Goal: Transaction & Acquisition: Purchase product/service

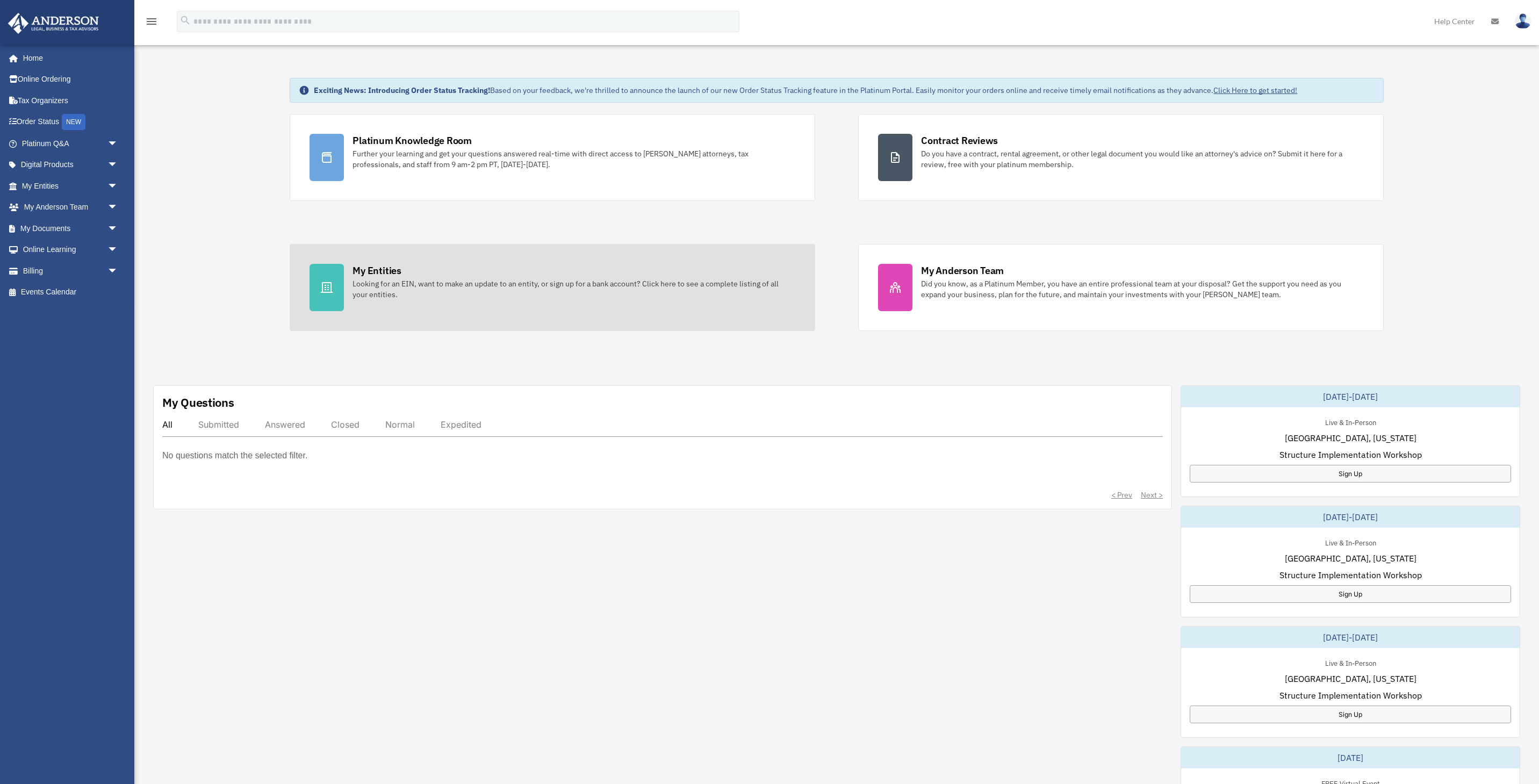
scroll to position [38, 0]
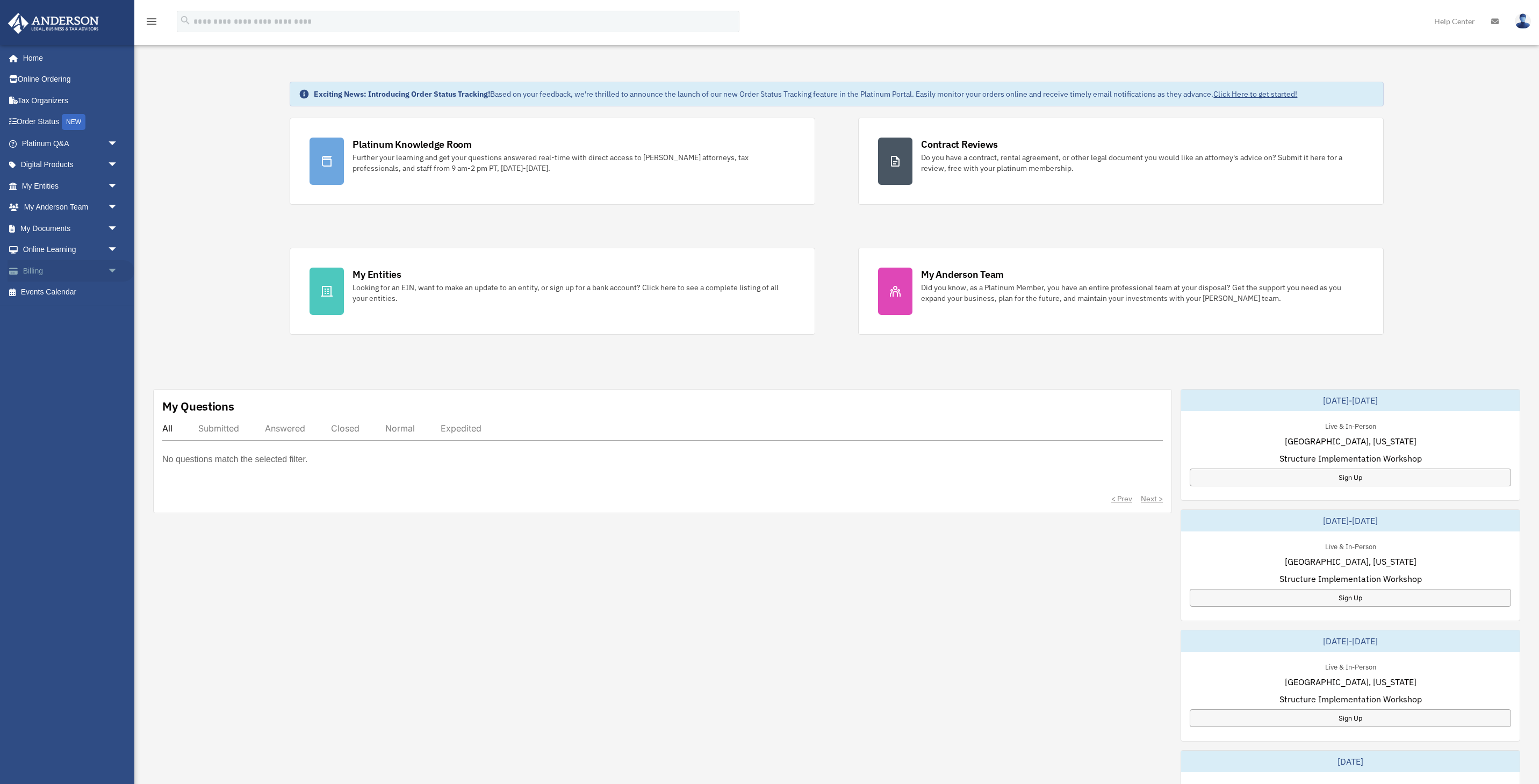
click at [51, 275] on link "Billing arrow_drop_down" at bounding box center [71, 271] width 127 height 22
click at [115, 271] on span "arrow_drop_down" at bounding box center [118, 271] width 22 height 22
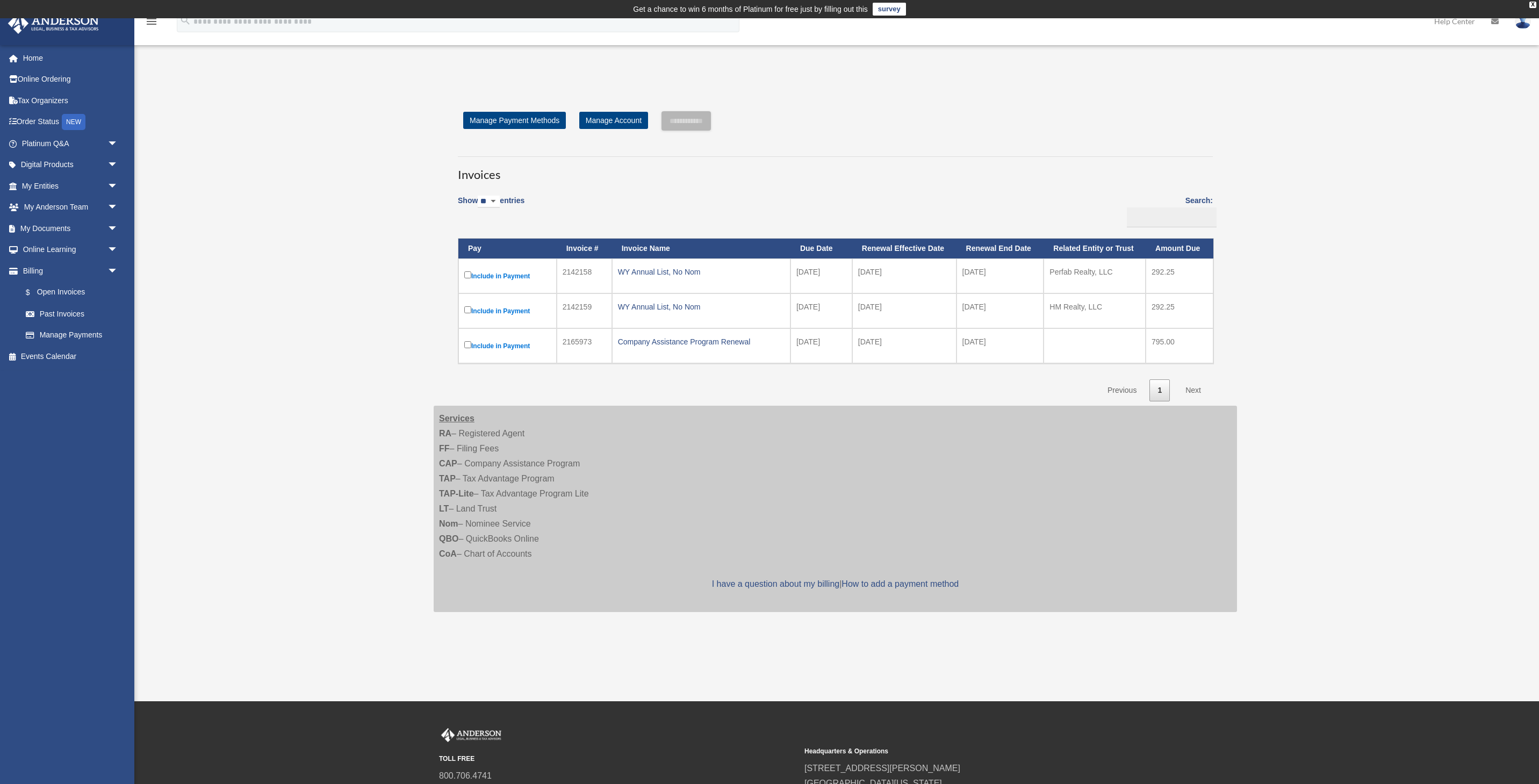
click at [514, 275] on label "Include in Payment" at bounding box center [507, 276] width 87 height 14
click at [499, 273] on label "Include in Payment" at bounding box center [507, 276] width 87 height 14
click at [510, 277] on label "Include in Payment" at bounding box center [507, 276] width 87 height 14
click at [711, 116] on input "**********" at bounding box center [686, 121] width 49 height 19
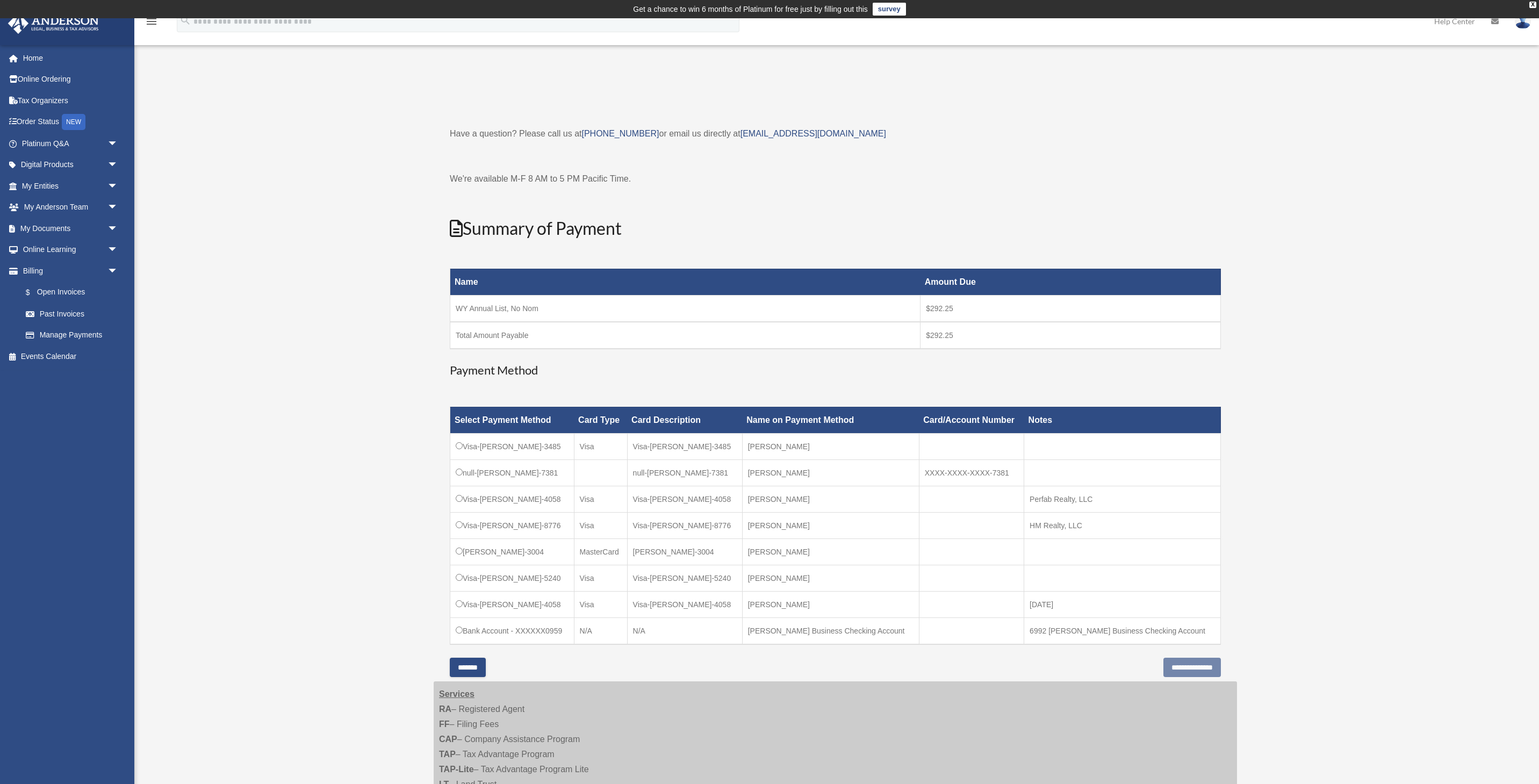
scroll to position [1, 0]
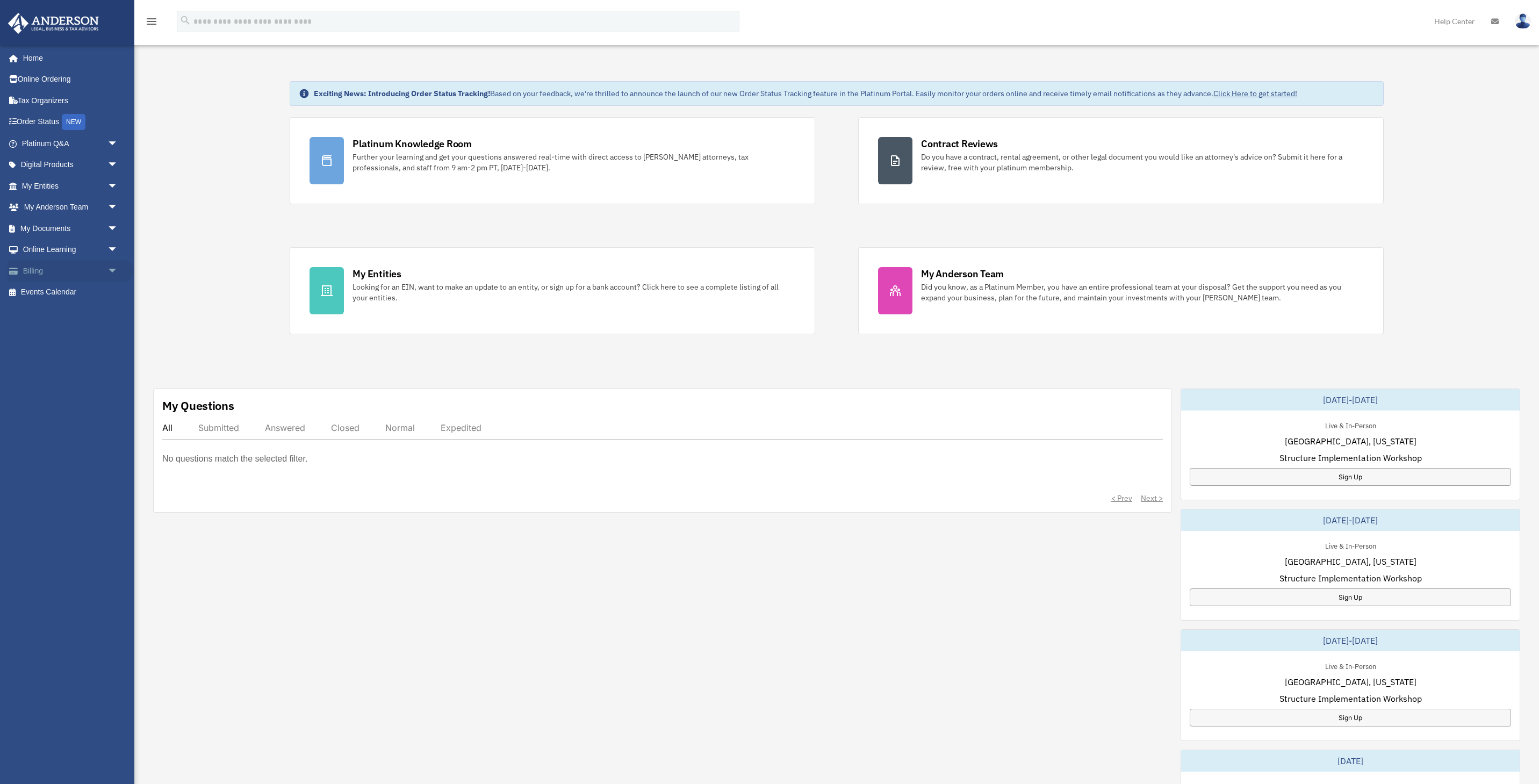
scroll to position [38, 0]
click at [46, 271] on link "Billing arrow_drop_down" at bounding box center [71, 271] width 127 height 22
drag, startPoint x: 117, startPoint y: 268, endPoint x: 111, endPoint y: 278, distance: 11.7
click at [117, 268] on span "arrow_drop_down" at bounding box center [118, 271] width 22 height 22
click at [77, 335] on link "Manage Payments" at bounding box center [75, 335] width 119 height 22
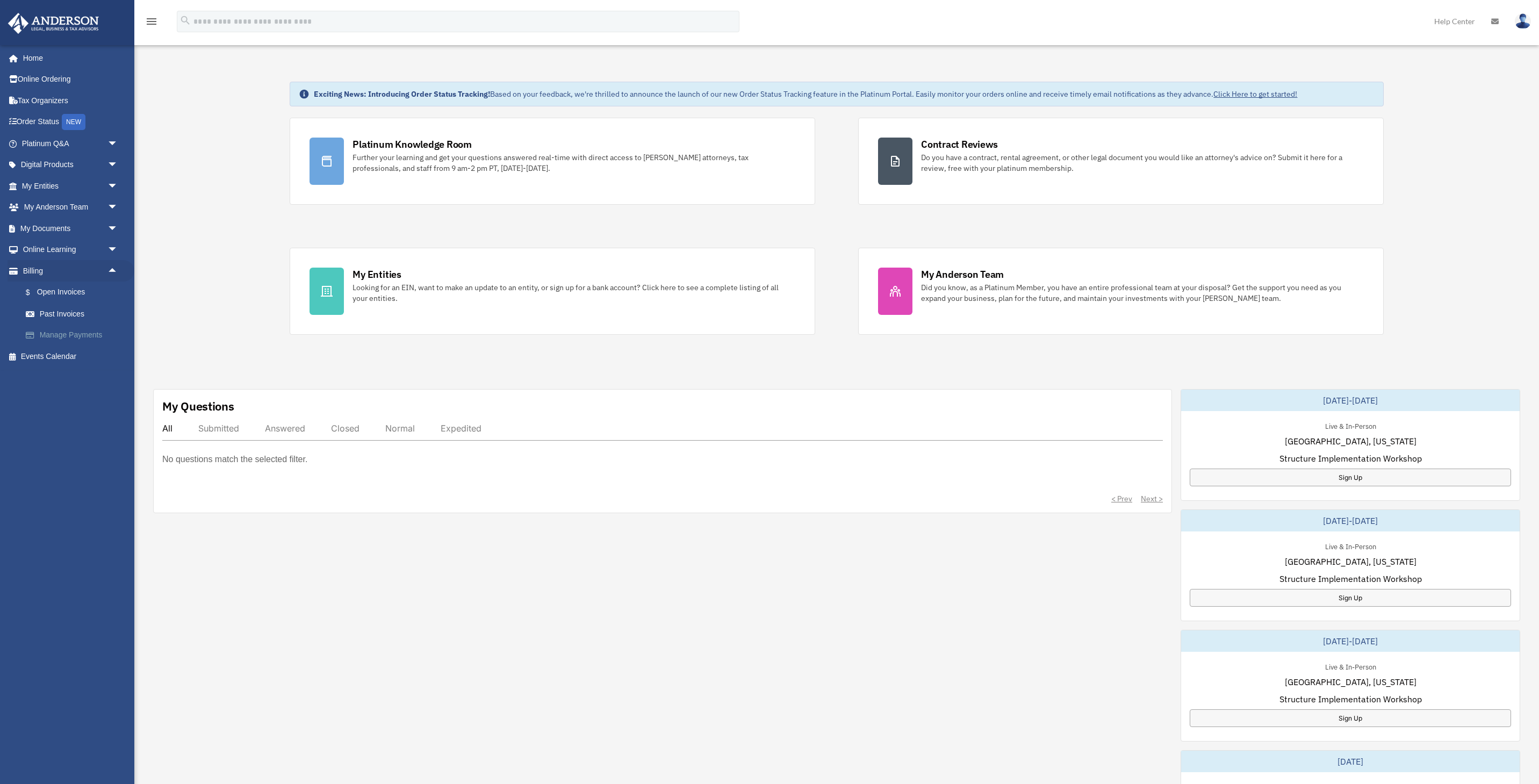
click at [100, 338] on link "Manage Payments" at bounding box center [75, 335] width 119 height 22
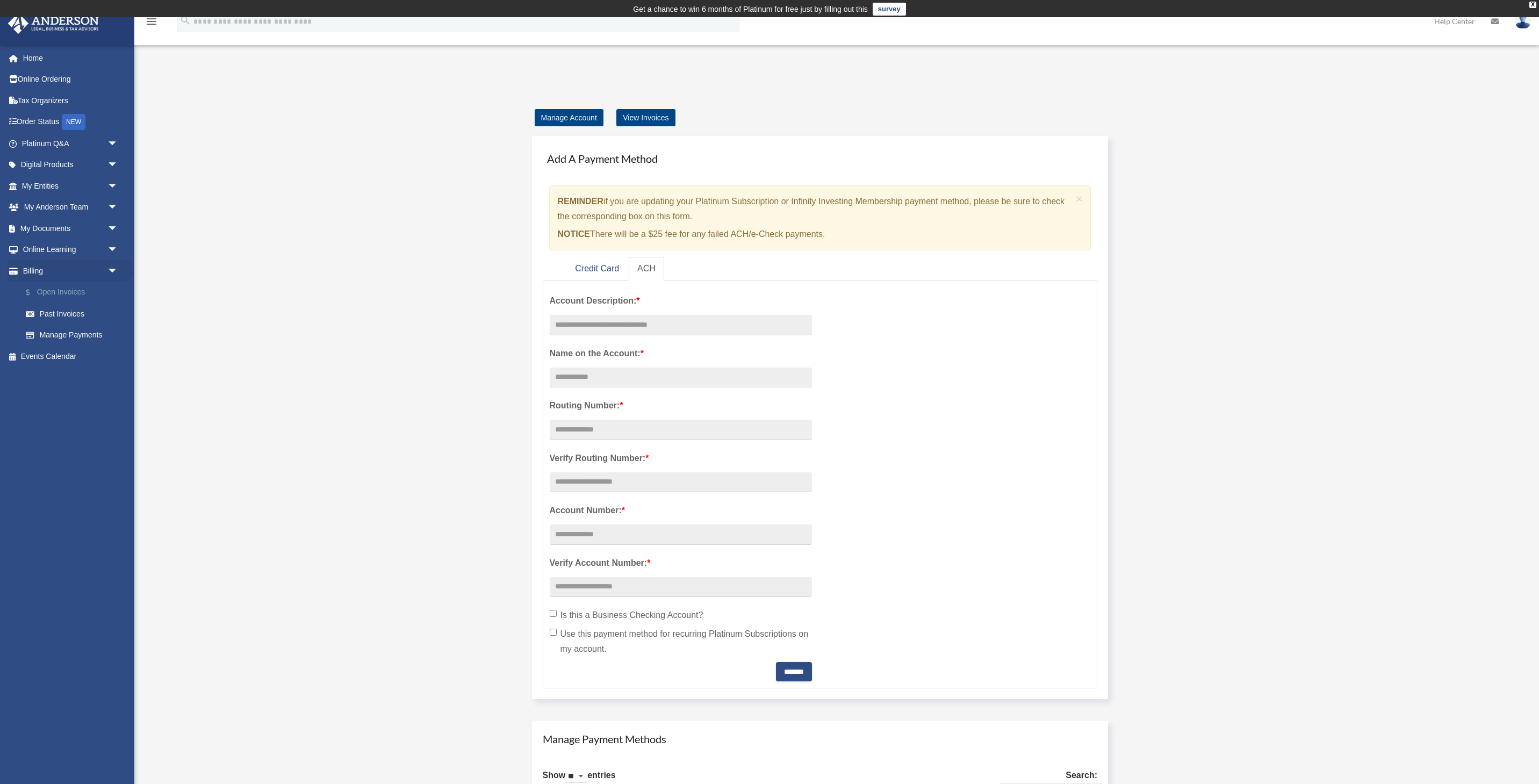
click at [65, 282] on link "$ Open Invoices" at bounding box center [75, 292] width 119 height 22
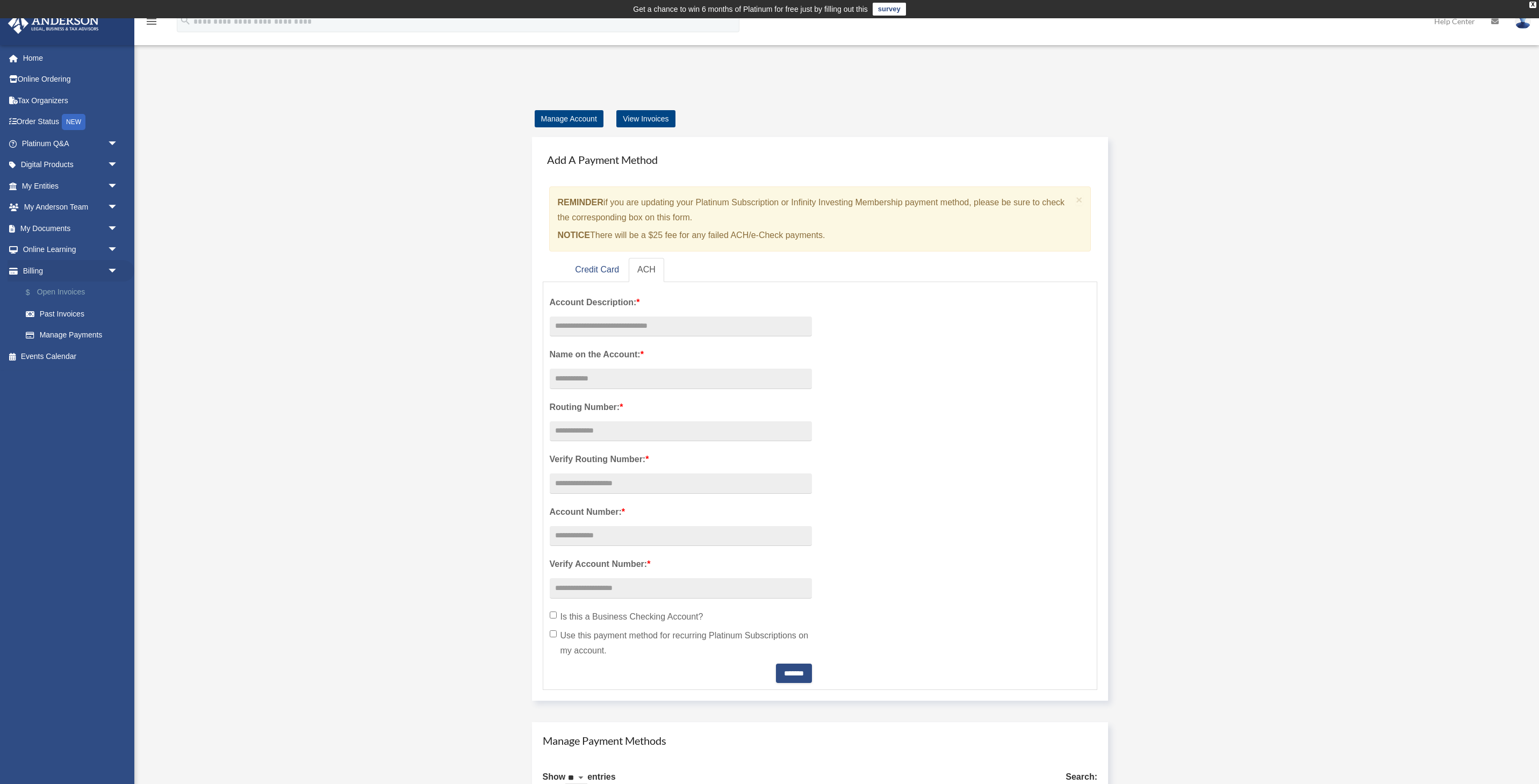
click at [61, 287] on link "$ Open Invoices" at bounding box center [75, 292] width 119 height 22
drag, startPoint x: 57, startPoint y: 291, endPoint x: 69, endPoint y: 289, distance: 12.2
click at [57, 291] on link "$ Open Invoices" at bounding box center [75, 292] width 119 height 22
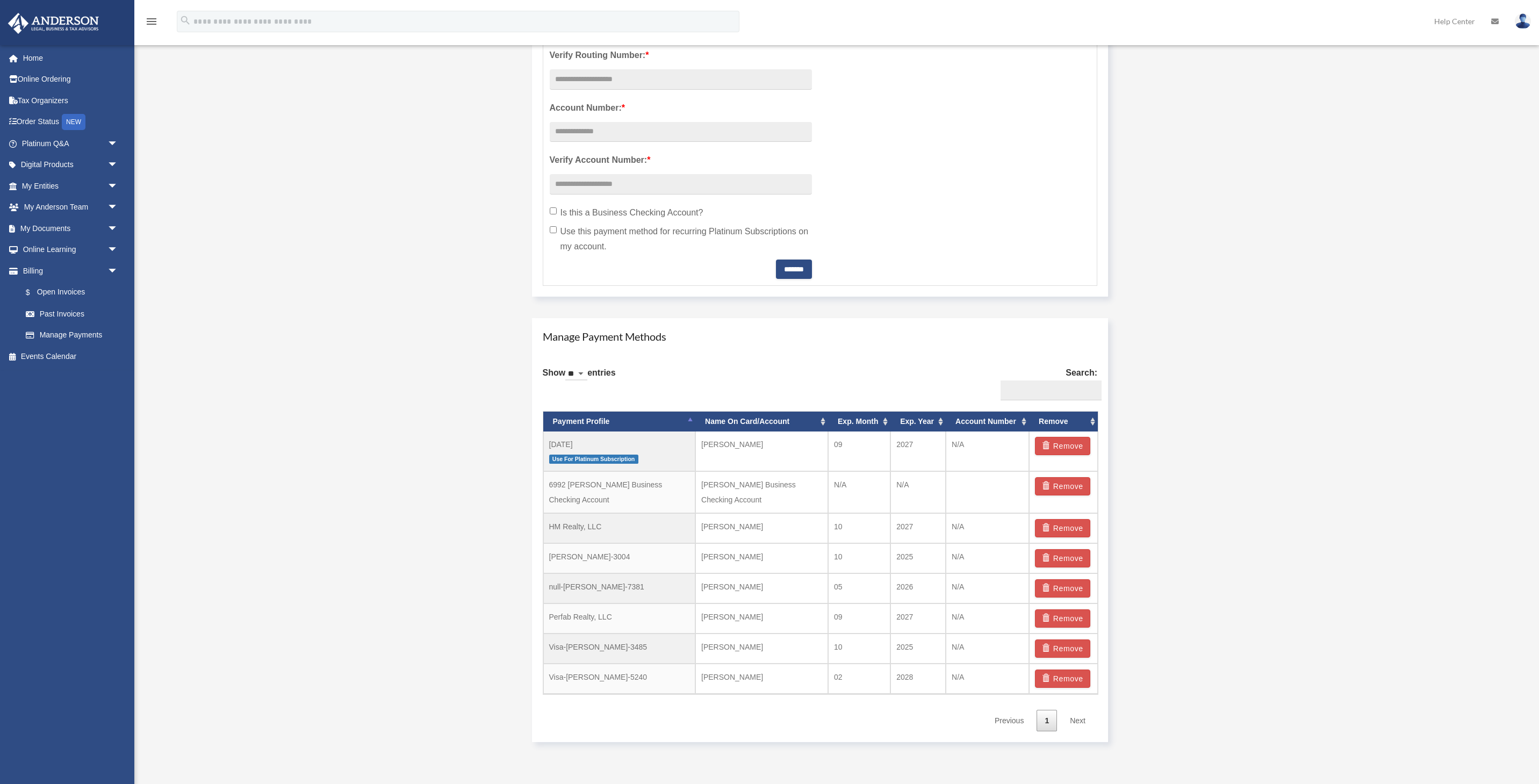
scroll to position [637, 0]
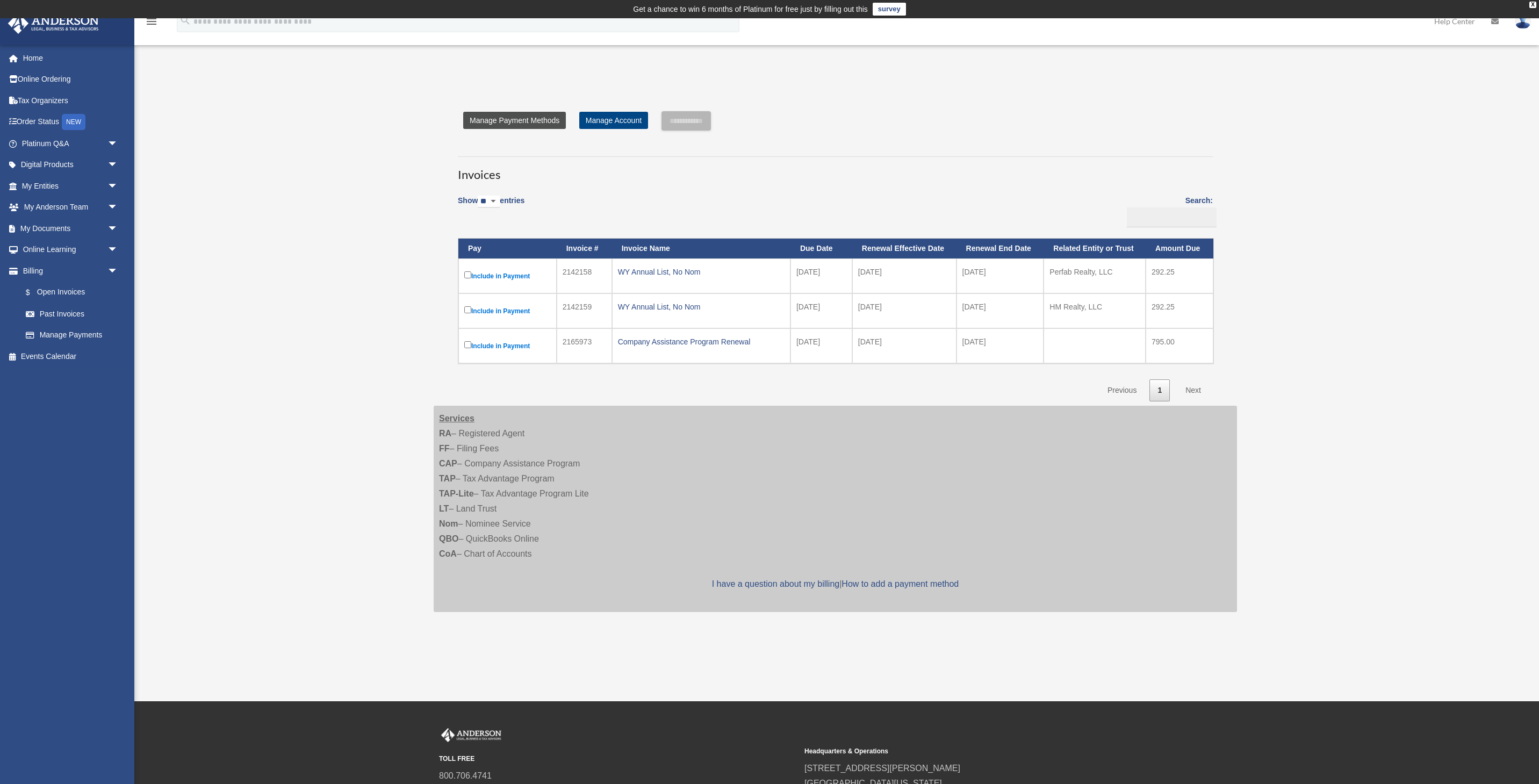
click at [507, 121] on link "Manage Payment Methods" at bounding box center [514, 121] width 103 height 17
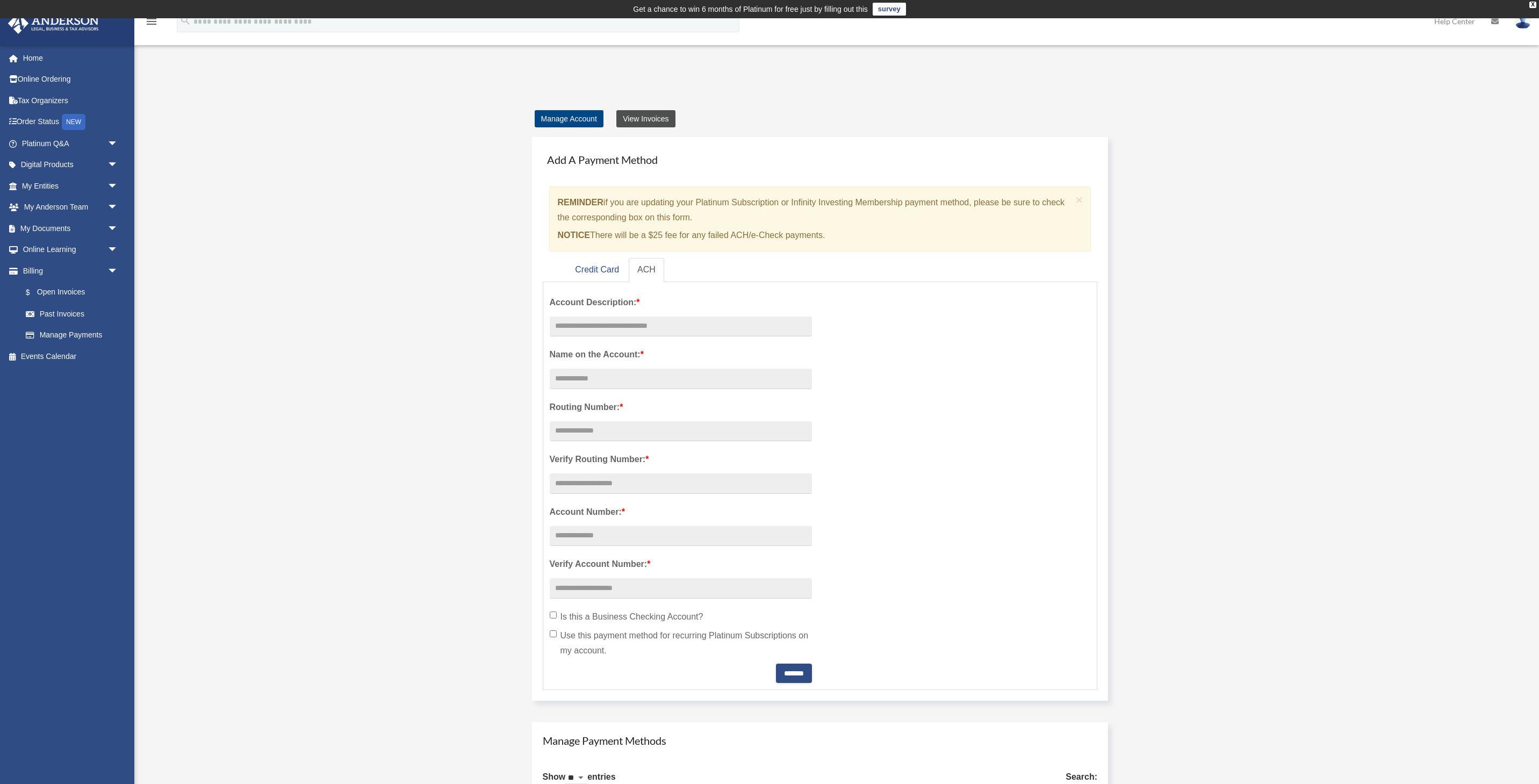
click at [633, 122] on link "View Invoices" at bounding box center [646, 119] width 58 height 17
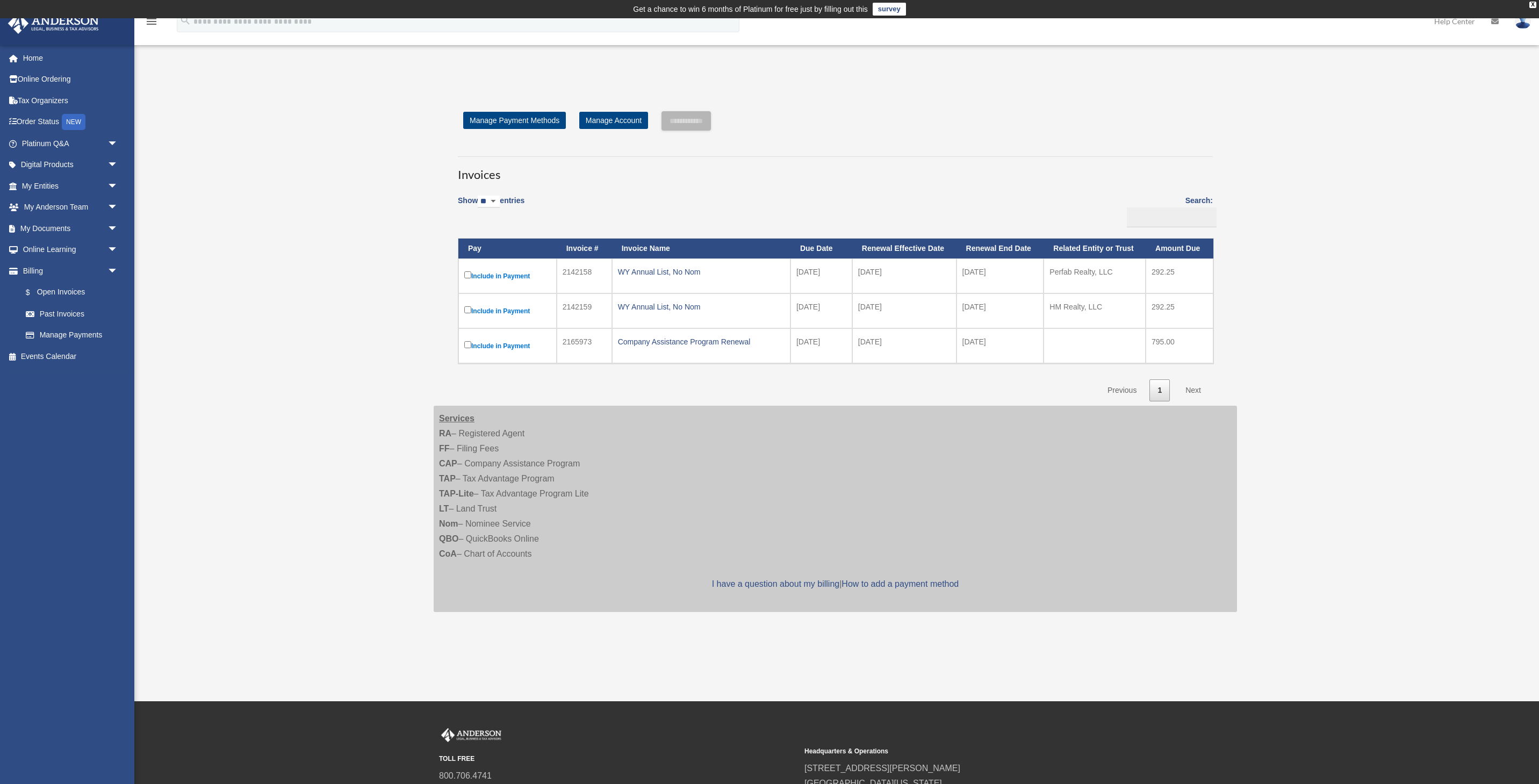
click at [498, 311] on label "Include in Payment" at bounding box center [507, 311] width 87 height 14
click at [679, 123] on input "**********" at bounding box center [686, 121] width 49 height 19
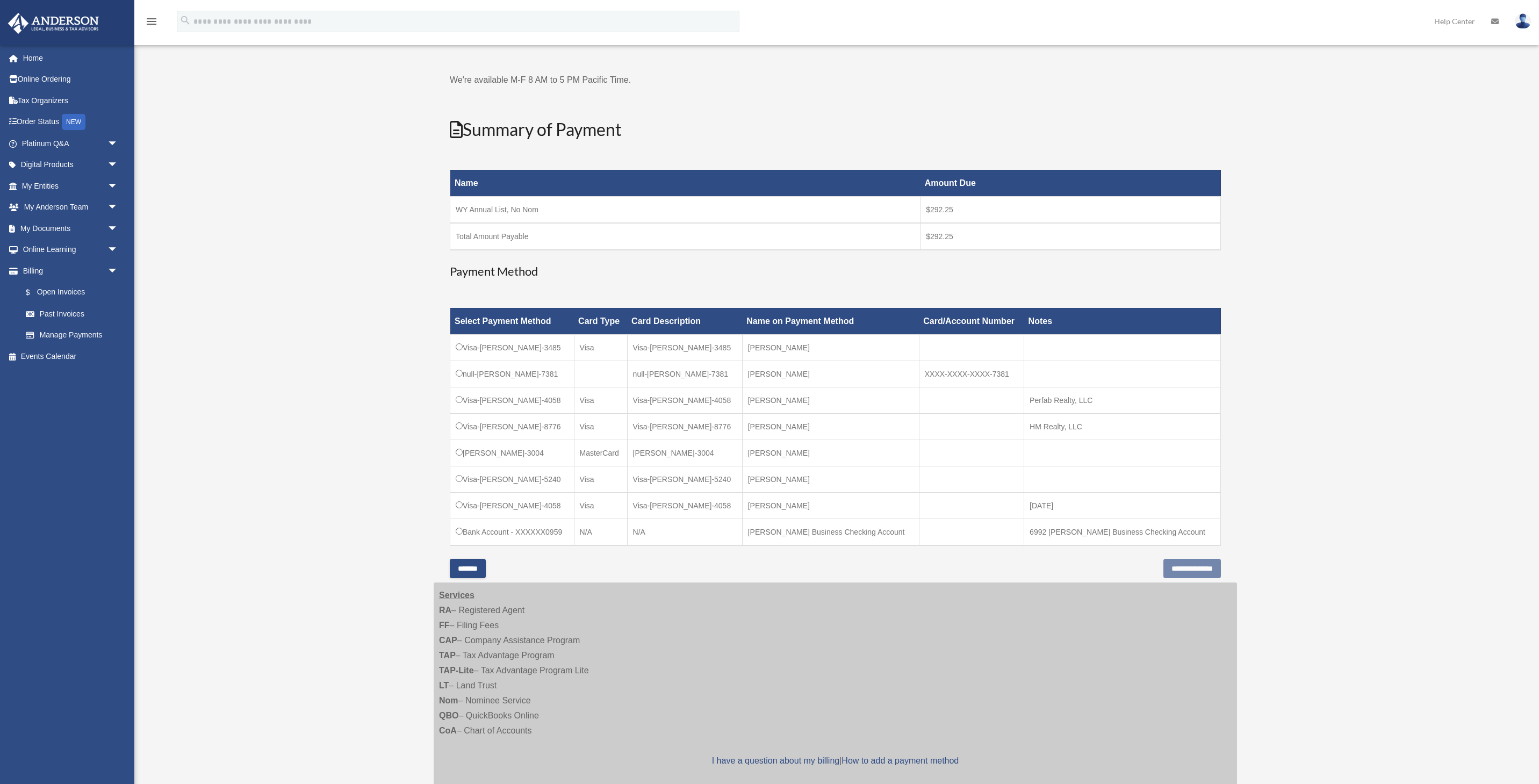
scroll to position [100, 0]
click at [486, 562] on input "*******" at bounding box center [468, 567] width 36 height 19
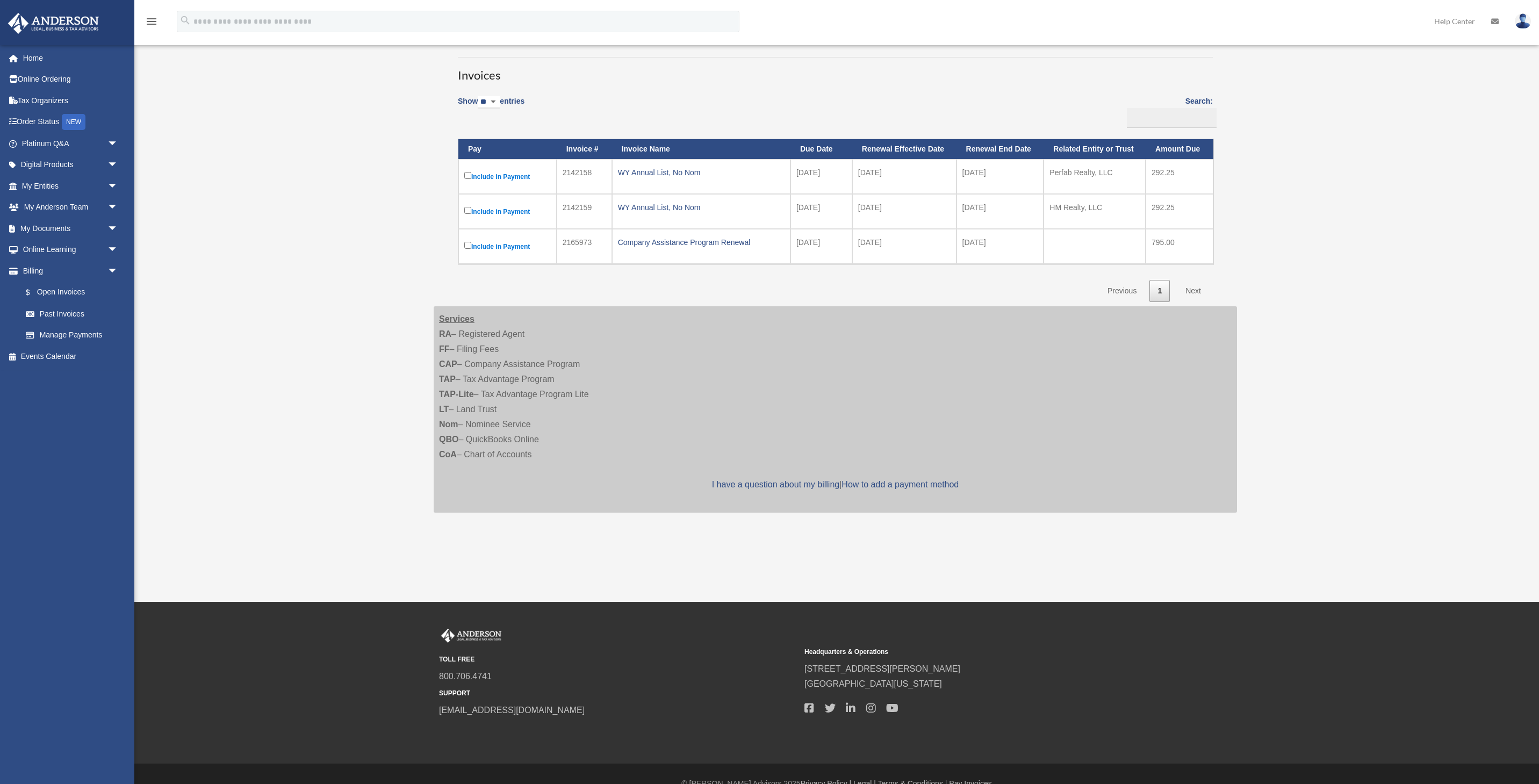
click at [498, 215] on label "Include in Payment" at bounding box center [507, 212] width 87 height 14
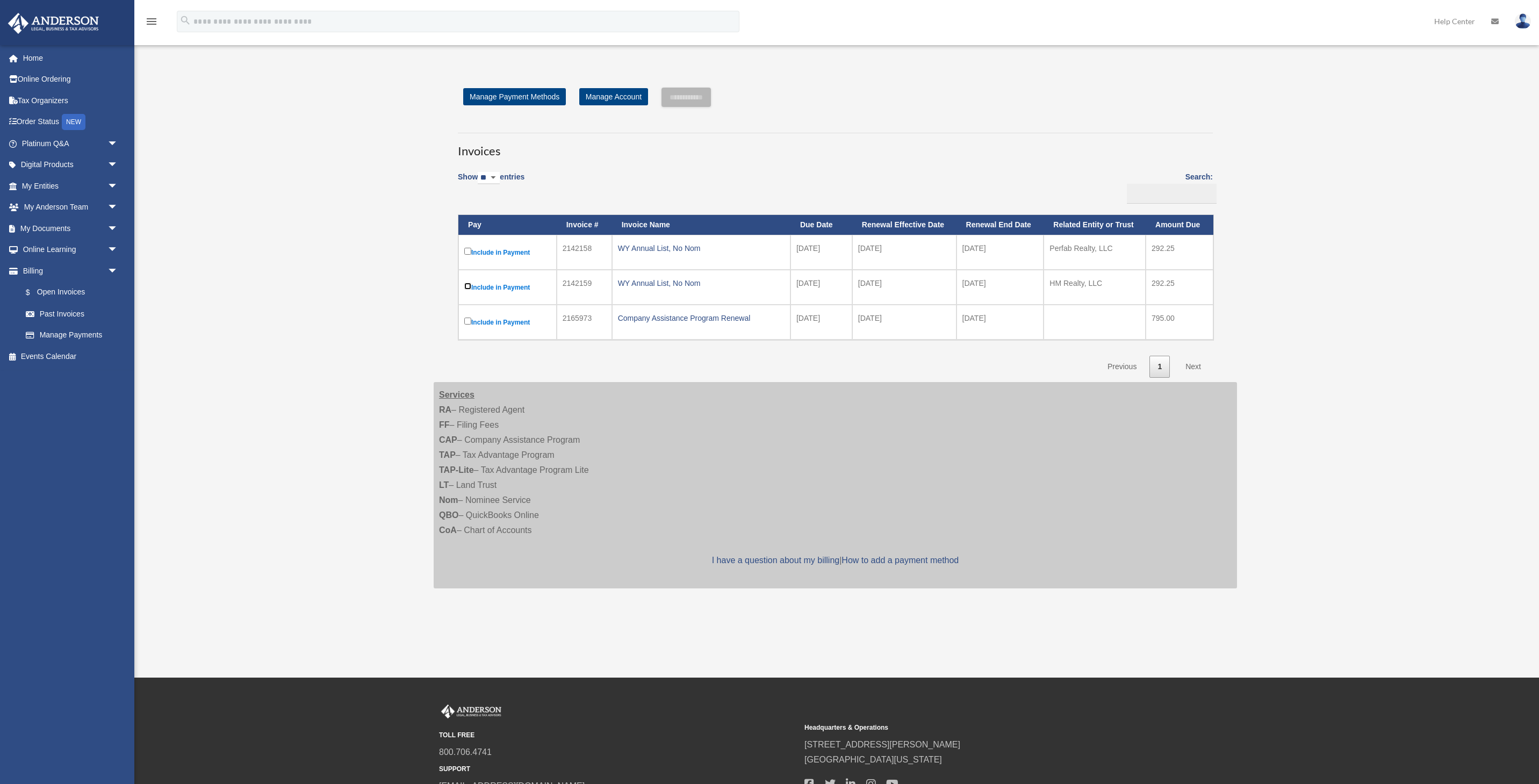
scroll to position [29, 0]
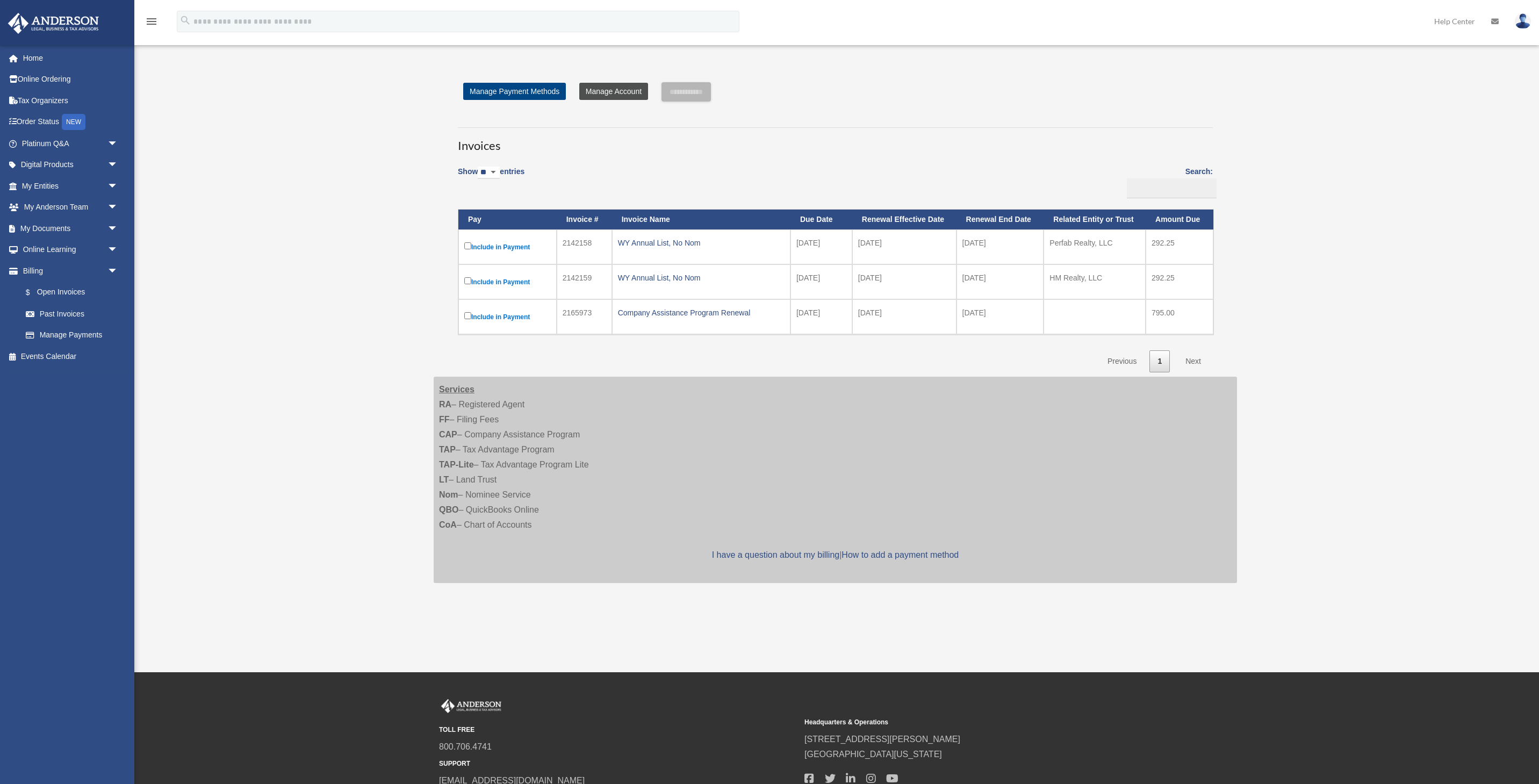
click at [607, 94] on link "Manage Account" at bounding box center [614, 91] width 69 height 17
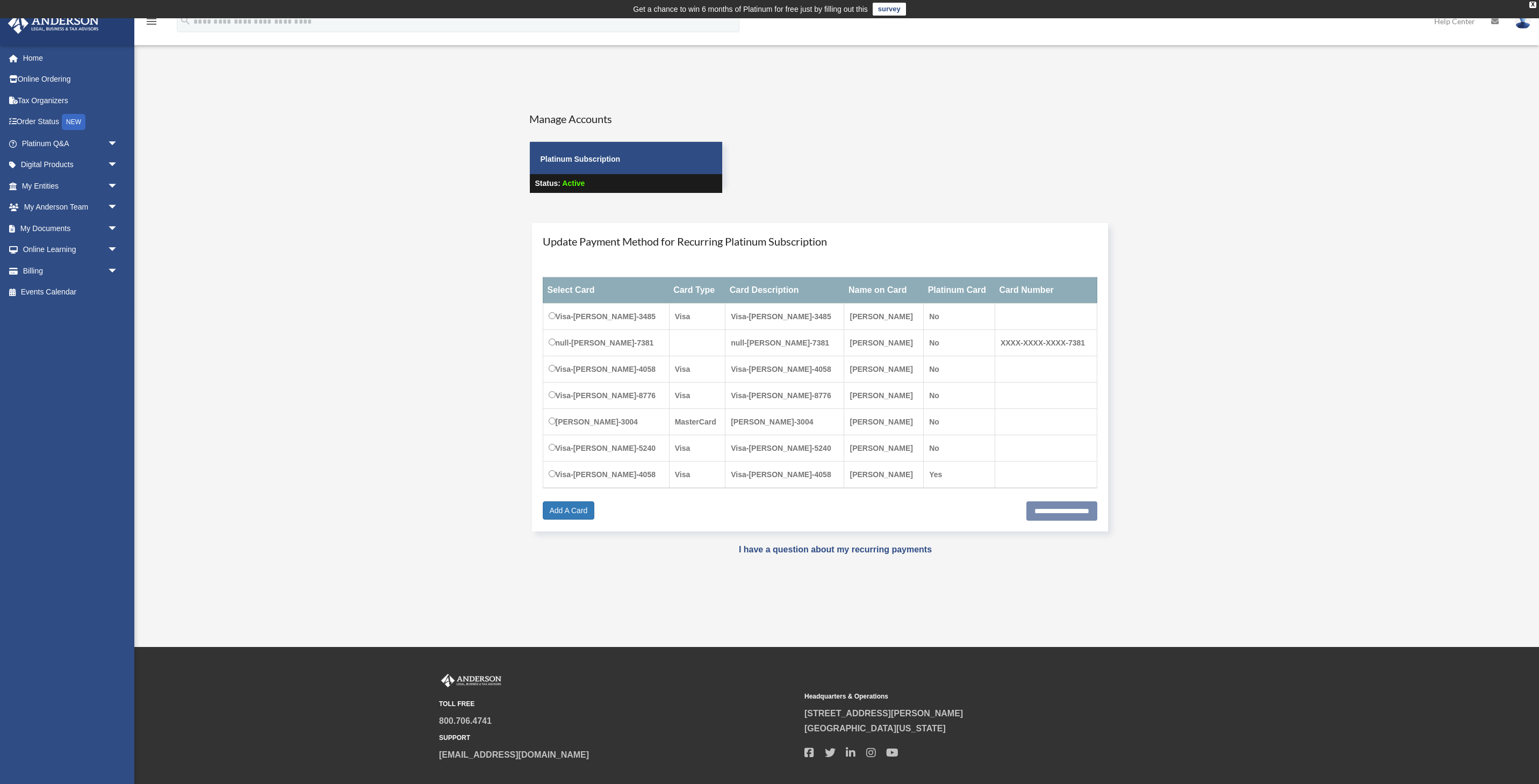
click at [593, 319] on td "Visa-[PERSON_NAME]-3485" at bounding box center [606, 317] width 126 height 26
click at [737, 338] on td "null-[PERSON_NAME]-7381" at bounding box center [785, 343] width 119 height 26
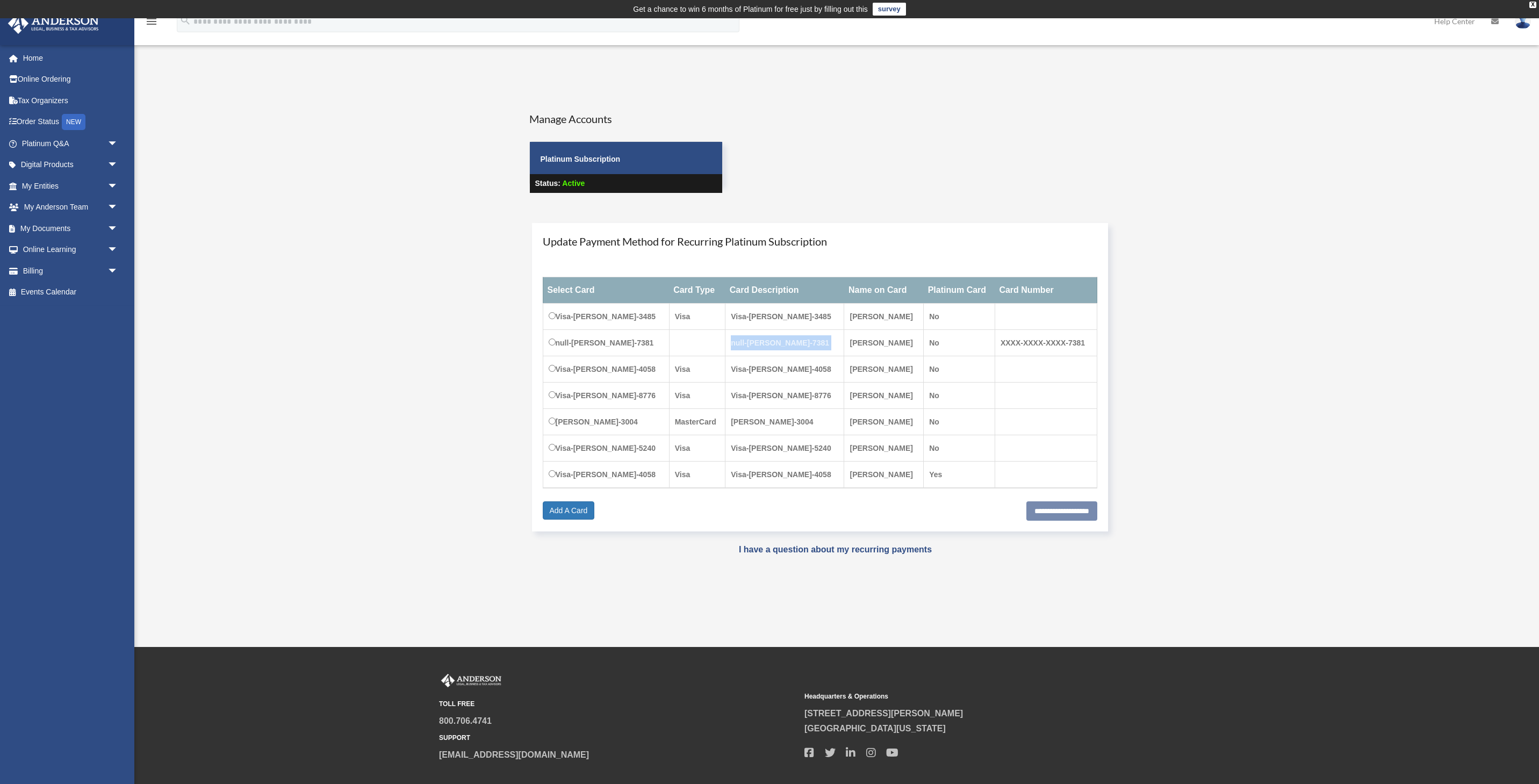
click at [737, 338] on td "null-[PERSON_NAME]-7381" at bounding box center [785, 343] width 119 height 26
click at [629, 343] on td "null-[PERSON_NAME]-7381" at bounding box center [606, 343] width 126 height 26
click at [629, 343] on td "null-[PERSON_NAME]-7381" at bounding box center [606, 343] width 126 height 26
click at [619, 314] on td "Visa-[PERSON_NAME]-3485" at bounding box center [606, 317] width 126 height 26
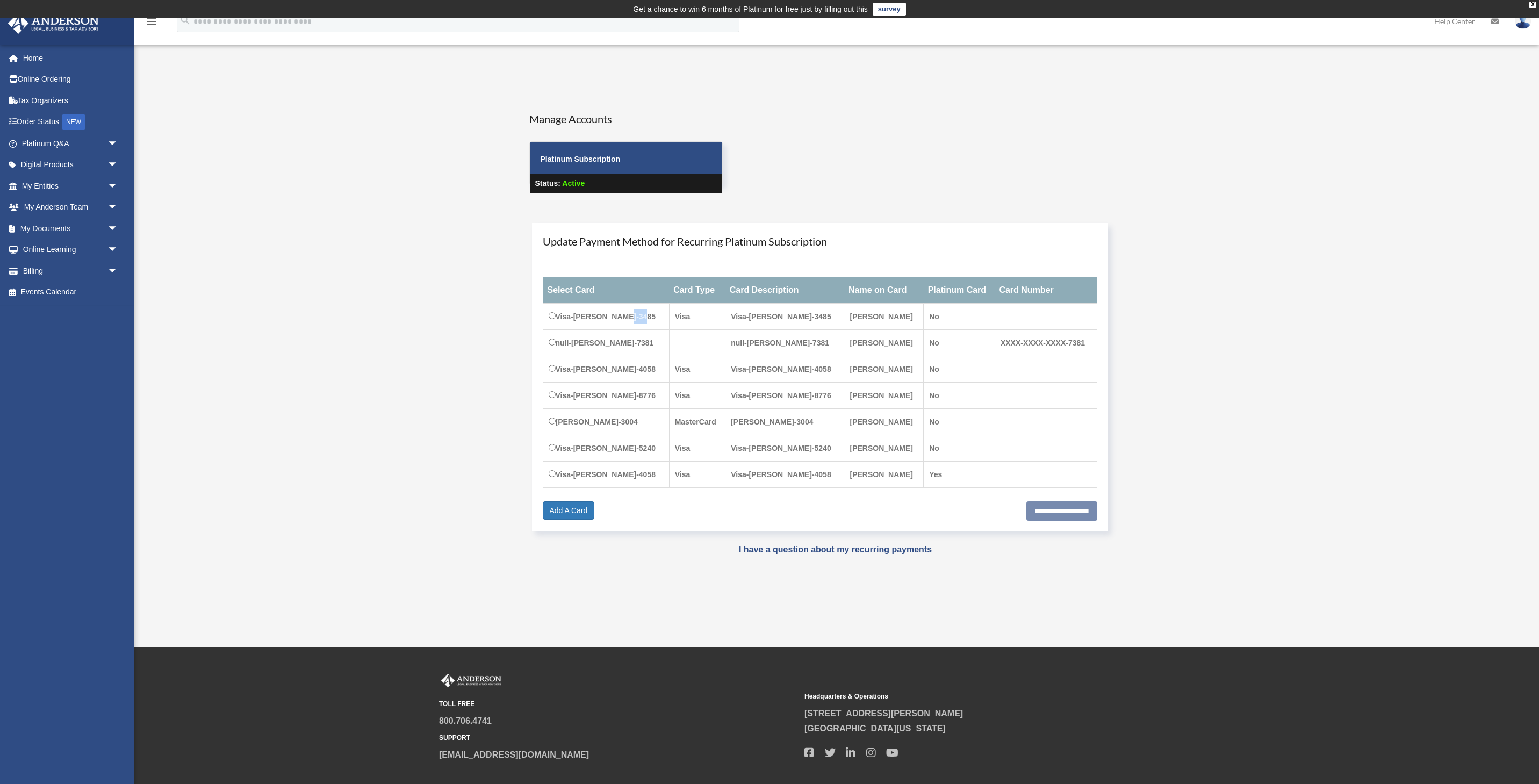
click at [619, 314] on td "Visa-[PERSON_NAME]-3485" at bounding box center [606, 317] width 126 height 26
click at [61, 149] on link "Platinum Q&A arrow_drop_down" at bounding box center [71, 143] width 127 height 22
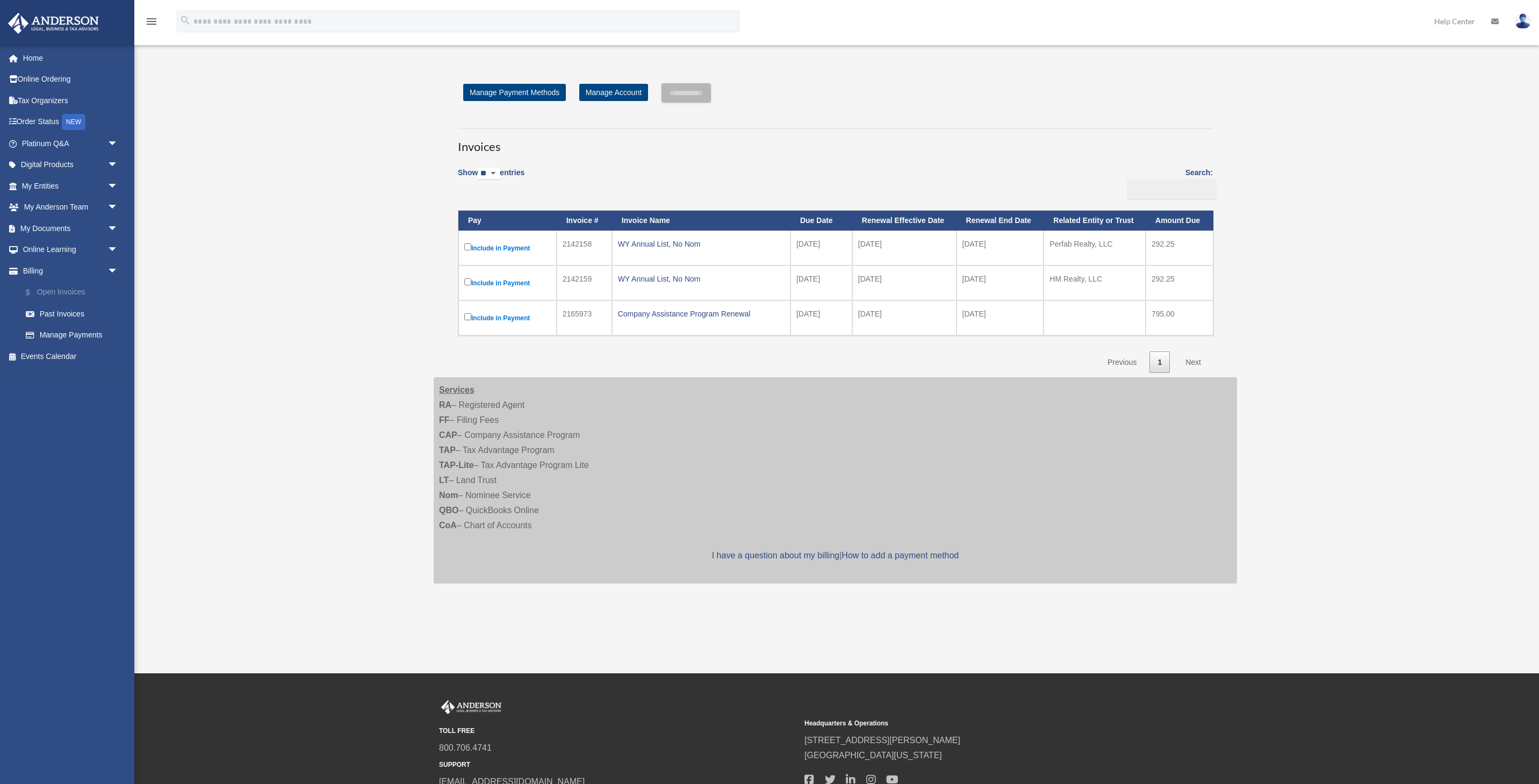
click at [66, 294] on link "$ Open Invoices" at bounding box center [75, 292] width 119 height 22
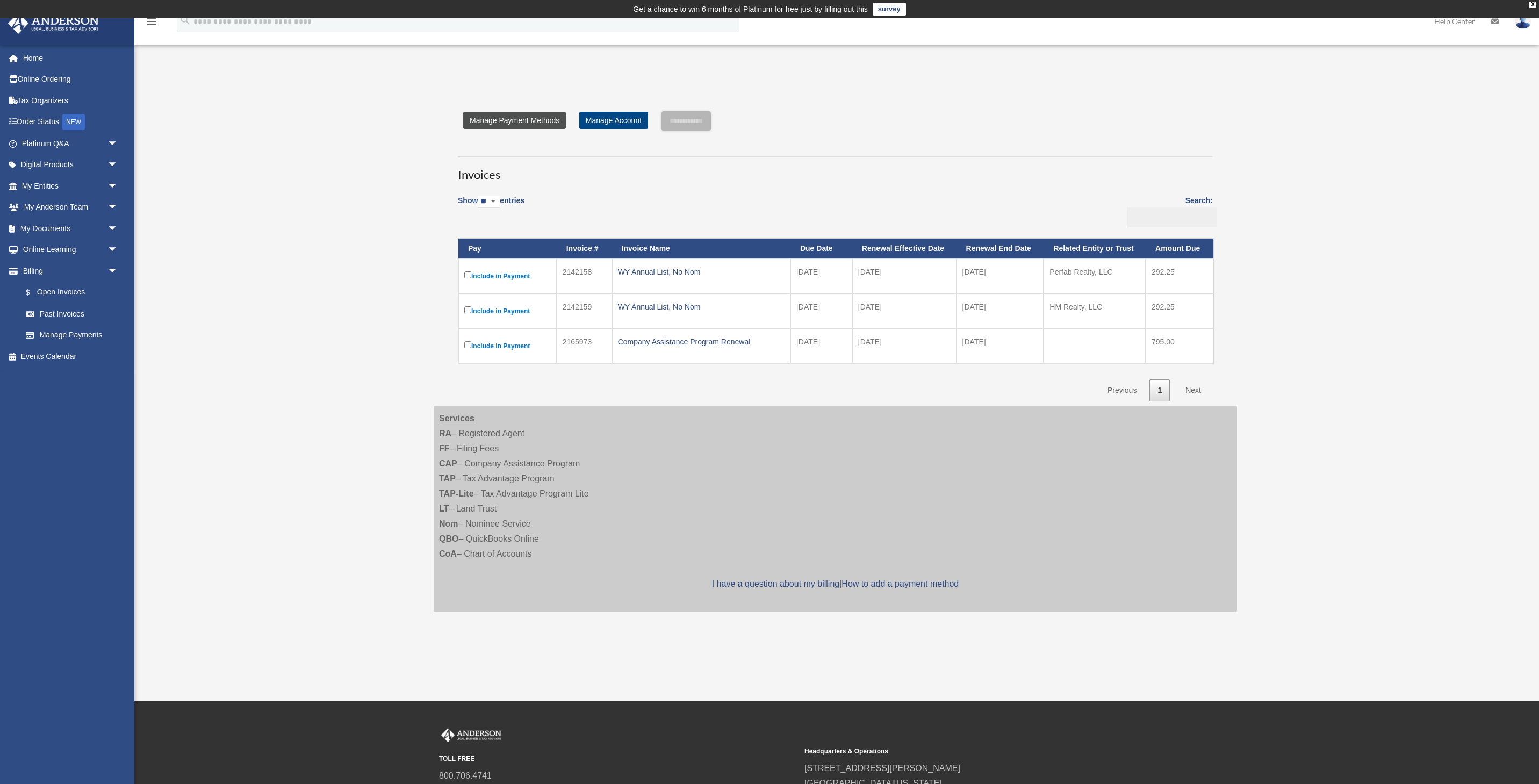
click at [508, 121] on link "Manage Payment Methods" at bounding box center [514, 121] width 103 height 17
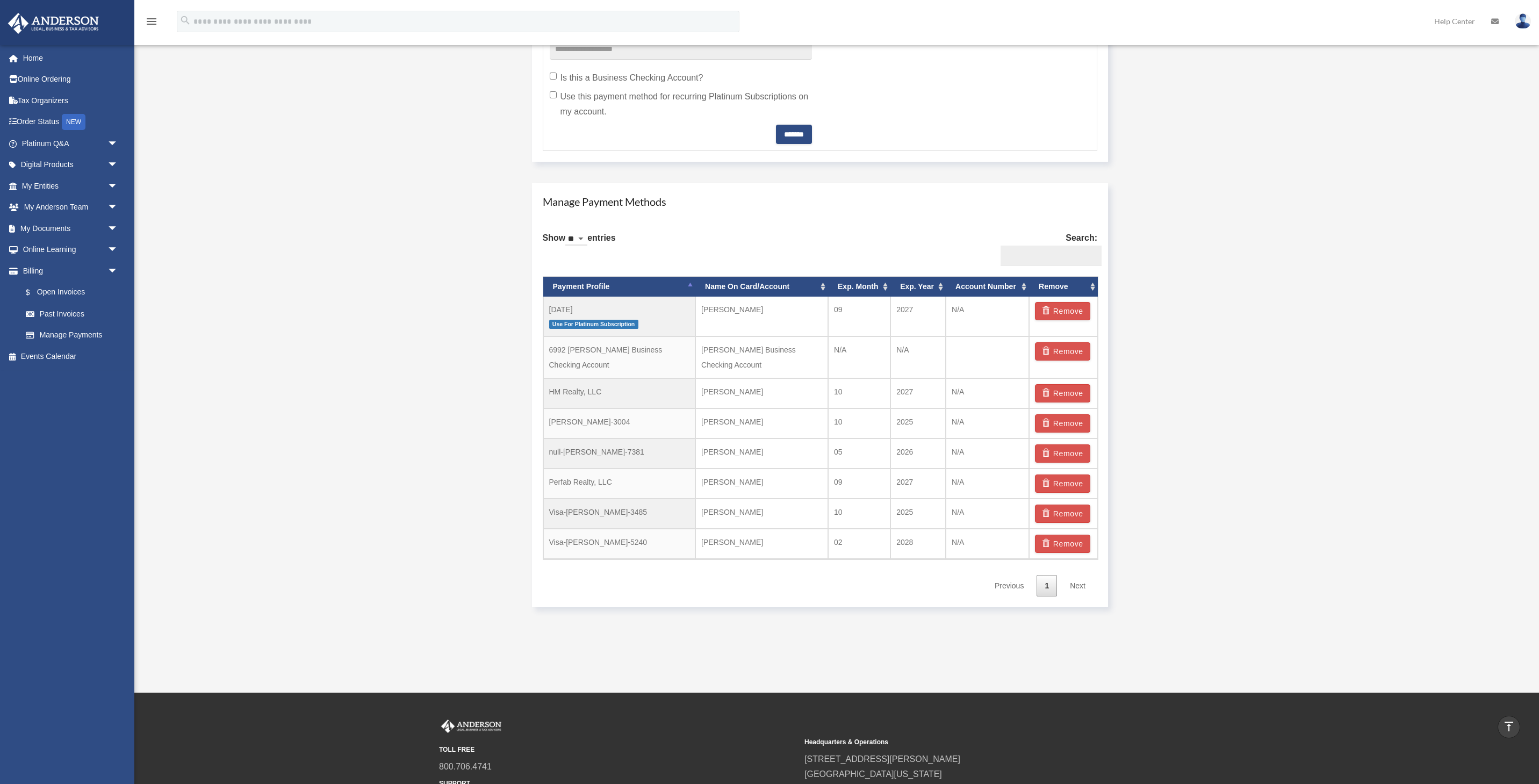
scroll to position [540, 0]
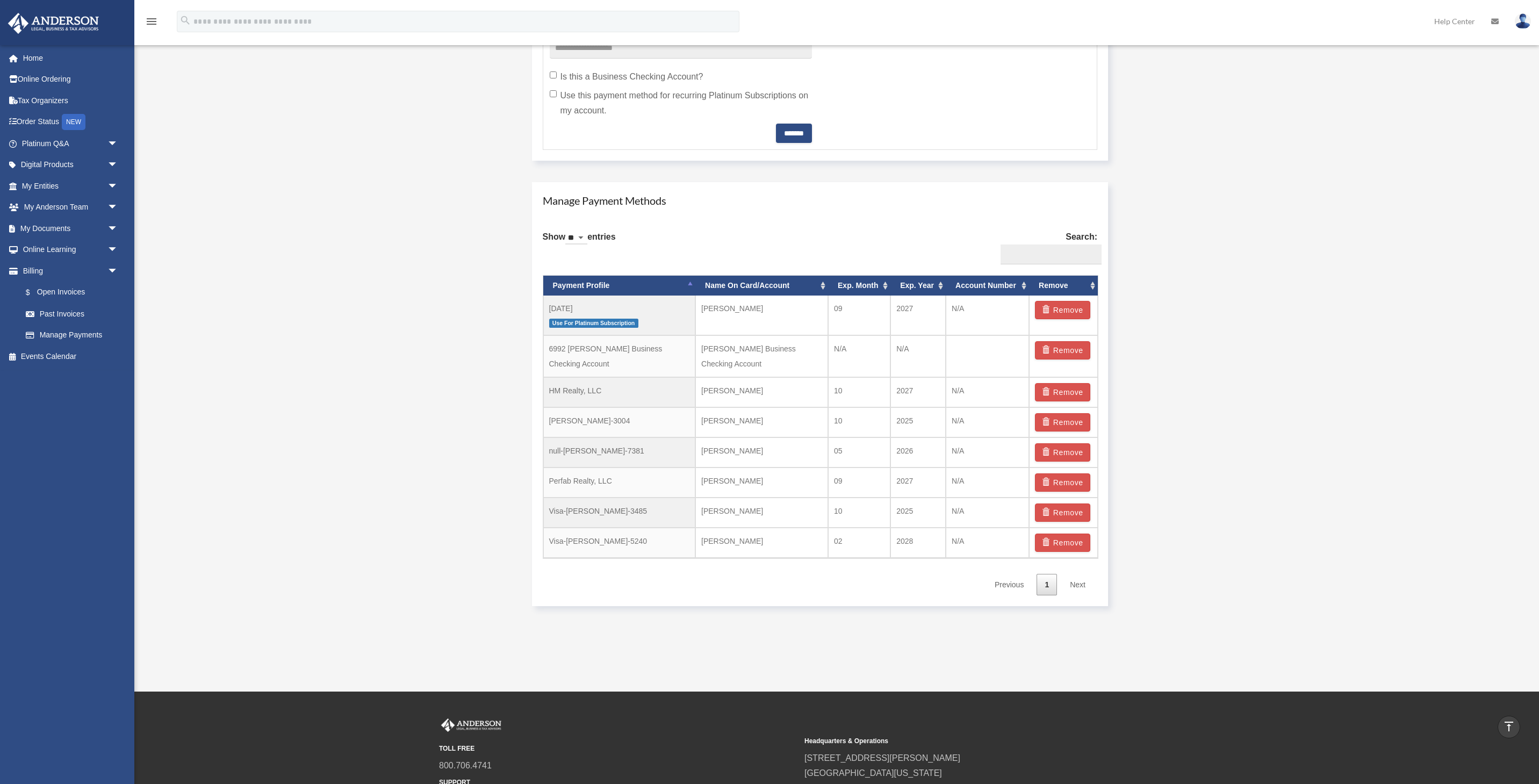
click at [787, 284] on th "Name On Card/Account" at bounding box center [761, 286] width 133 height 20
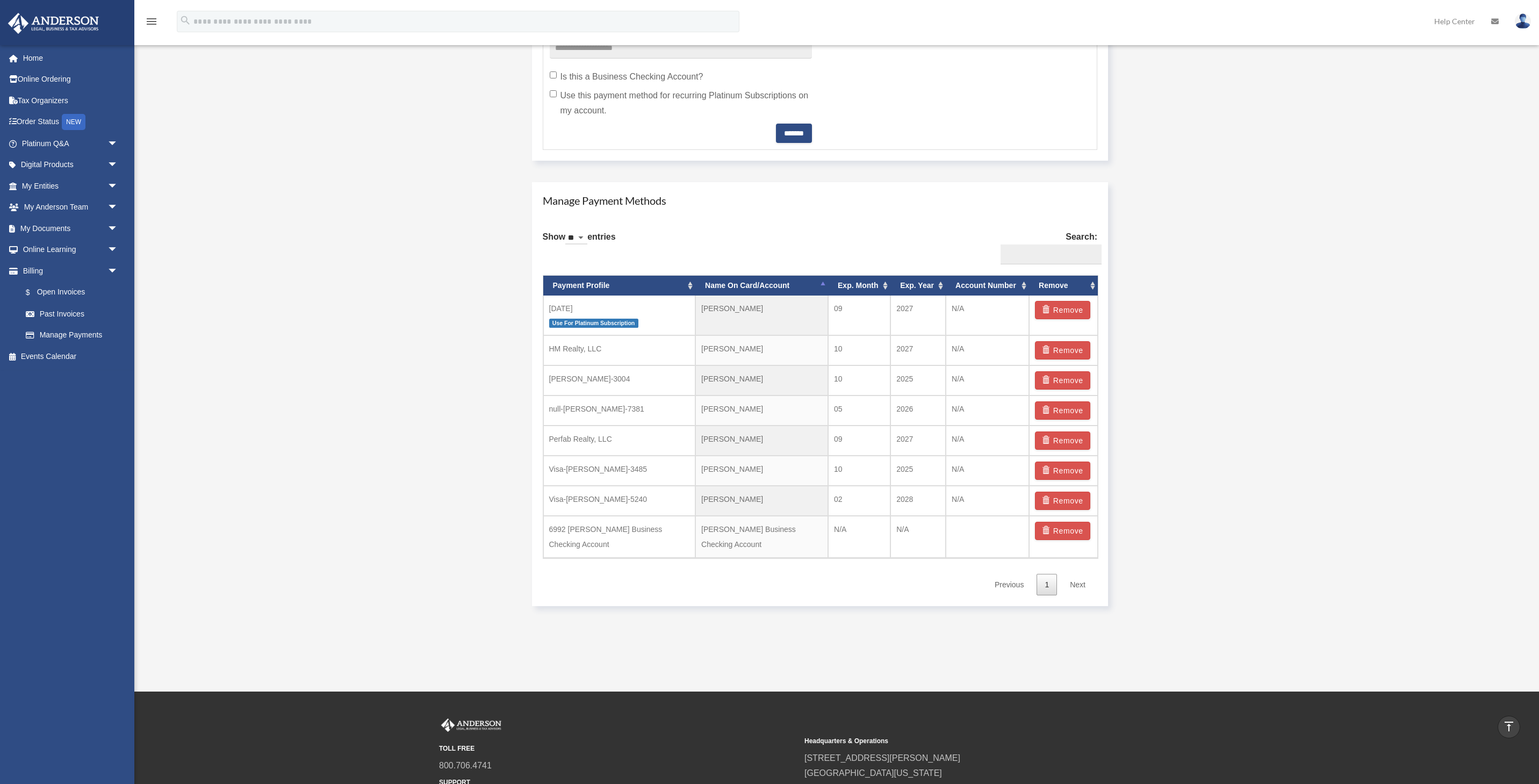
click at [855, 286] on th "Exp. Month" at bounding box center [859, 286] width 62 height 20
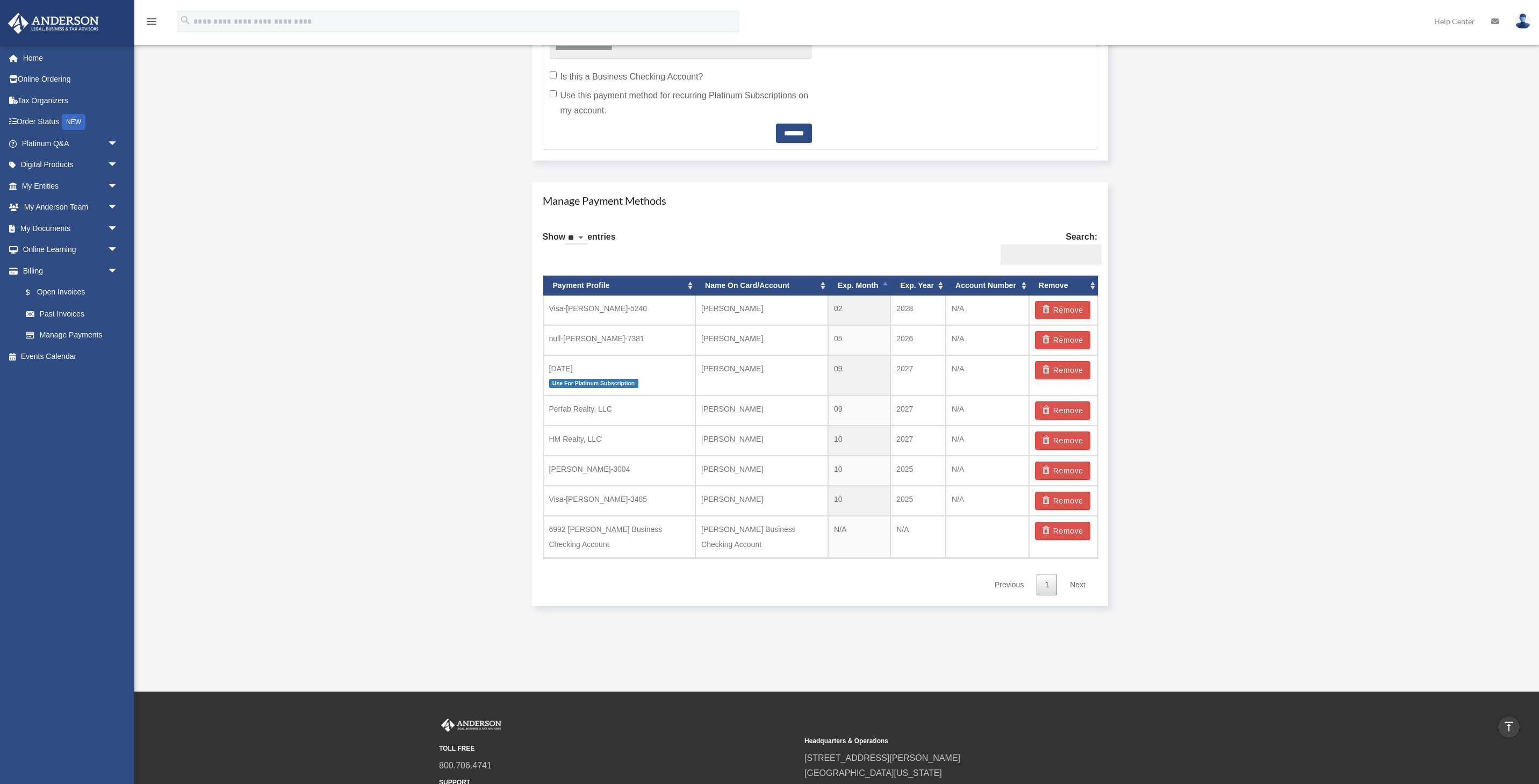
click at [908, 288] on th "Exp. Year" at bounding box center [918, 286] width 55 height 20
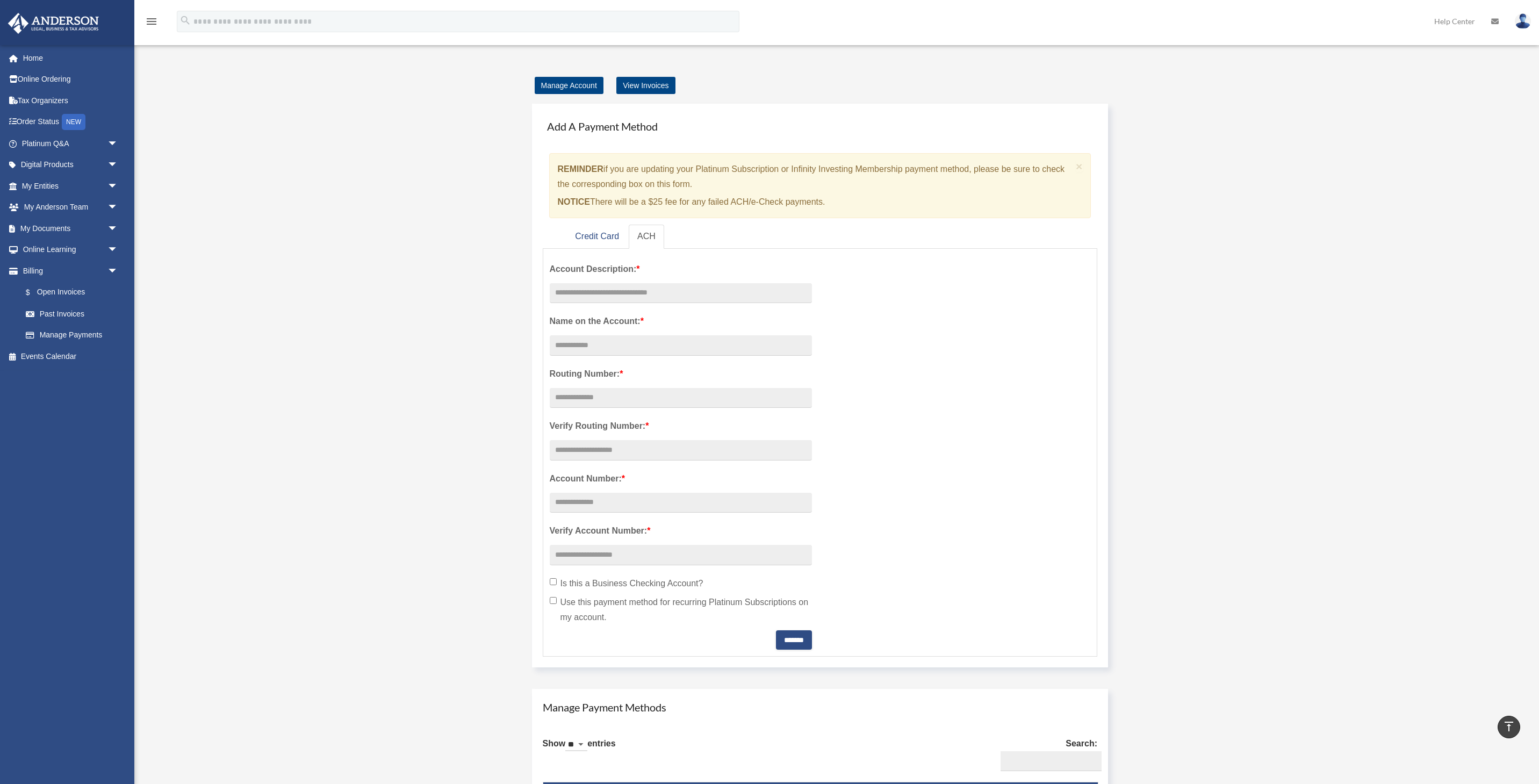
scroll to position [0, 0]
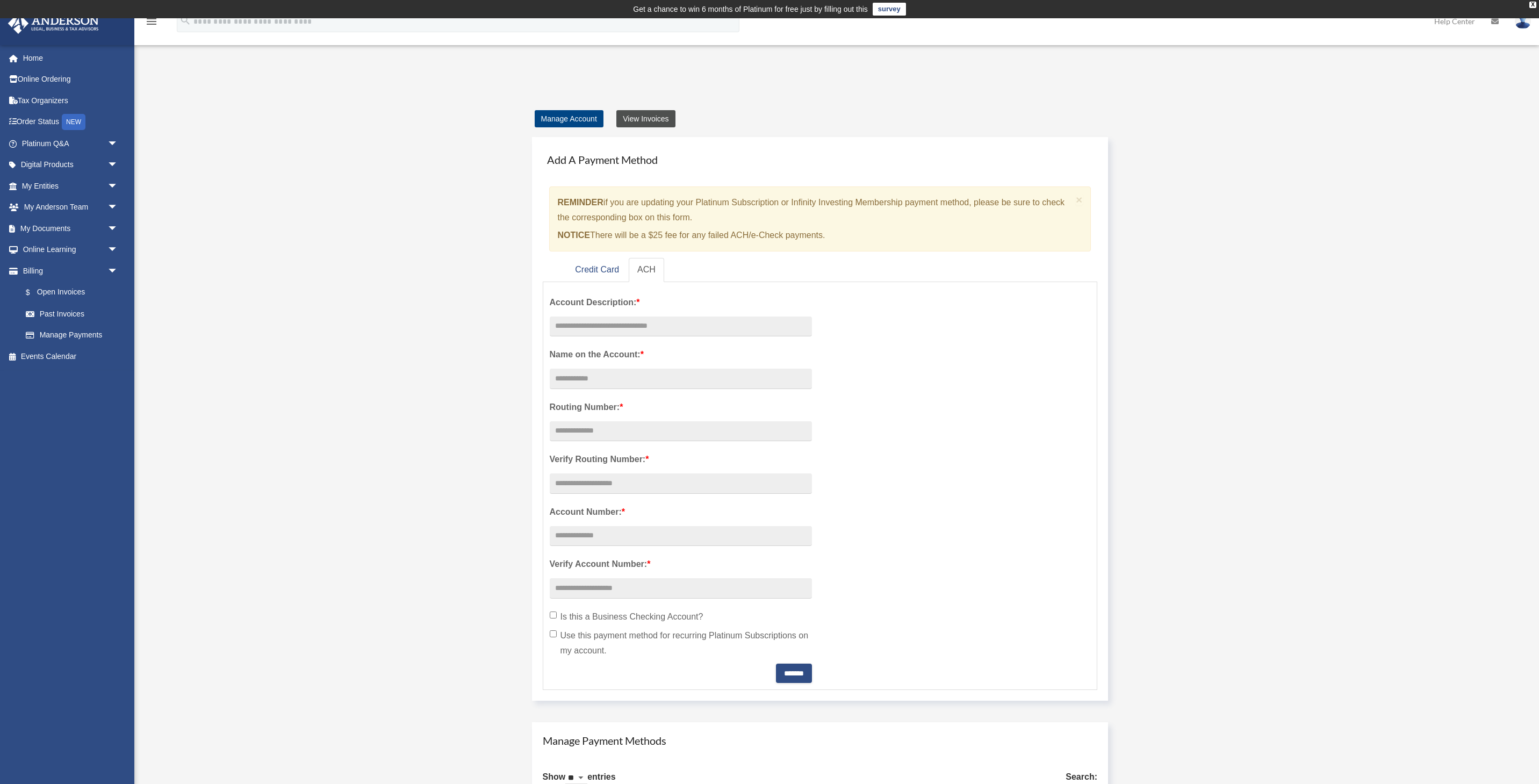
click at [637, 119] on link "View Invoices" at bounding box center [646, 119] width 58 height 17
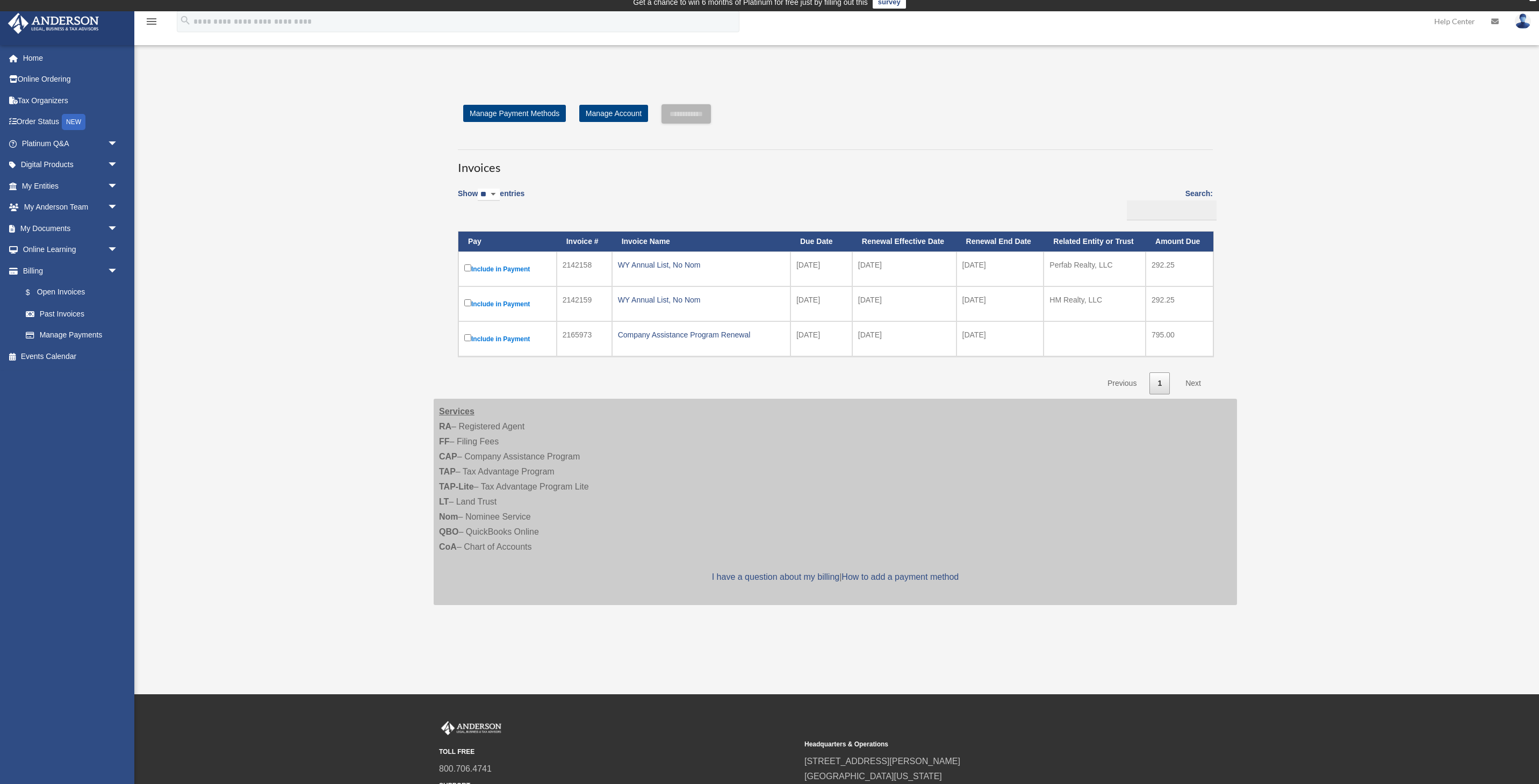
scroll to position [9, 0]
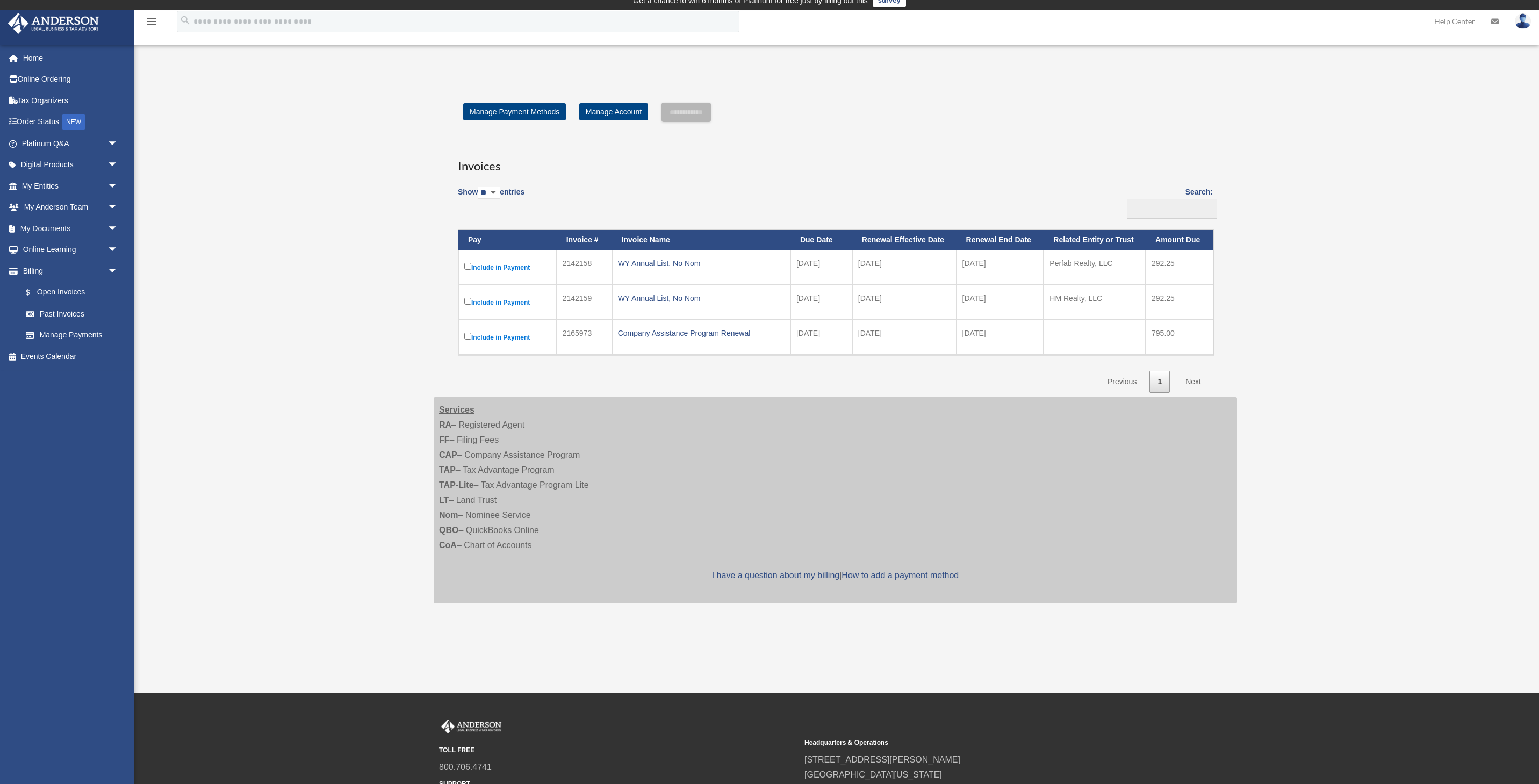
click at [490, 338] on label "Include in Payment" at bounding box center [507, 337] width 87 height 14
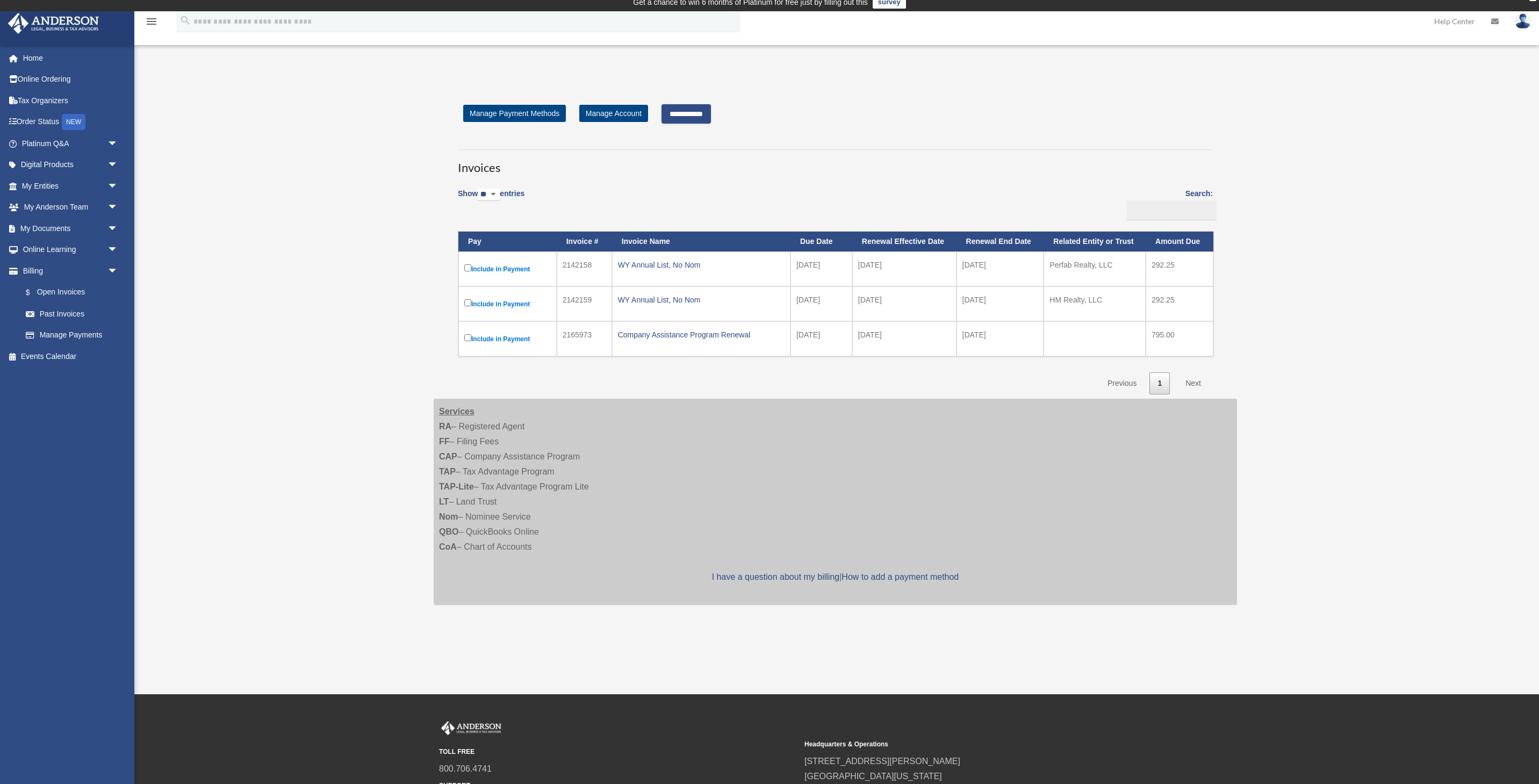
click at [691, 116] on input "**********" at bounding box center [686, 114] width 49 height 19
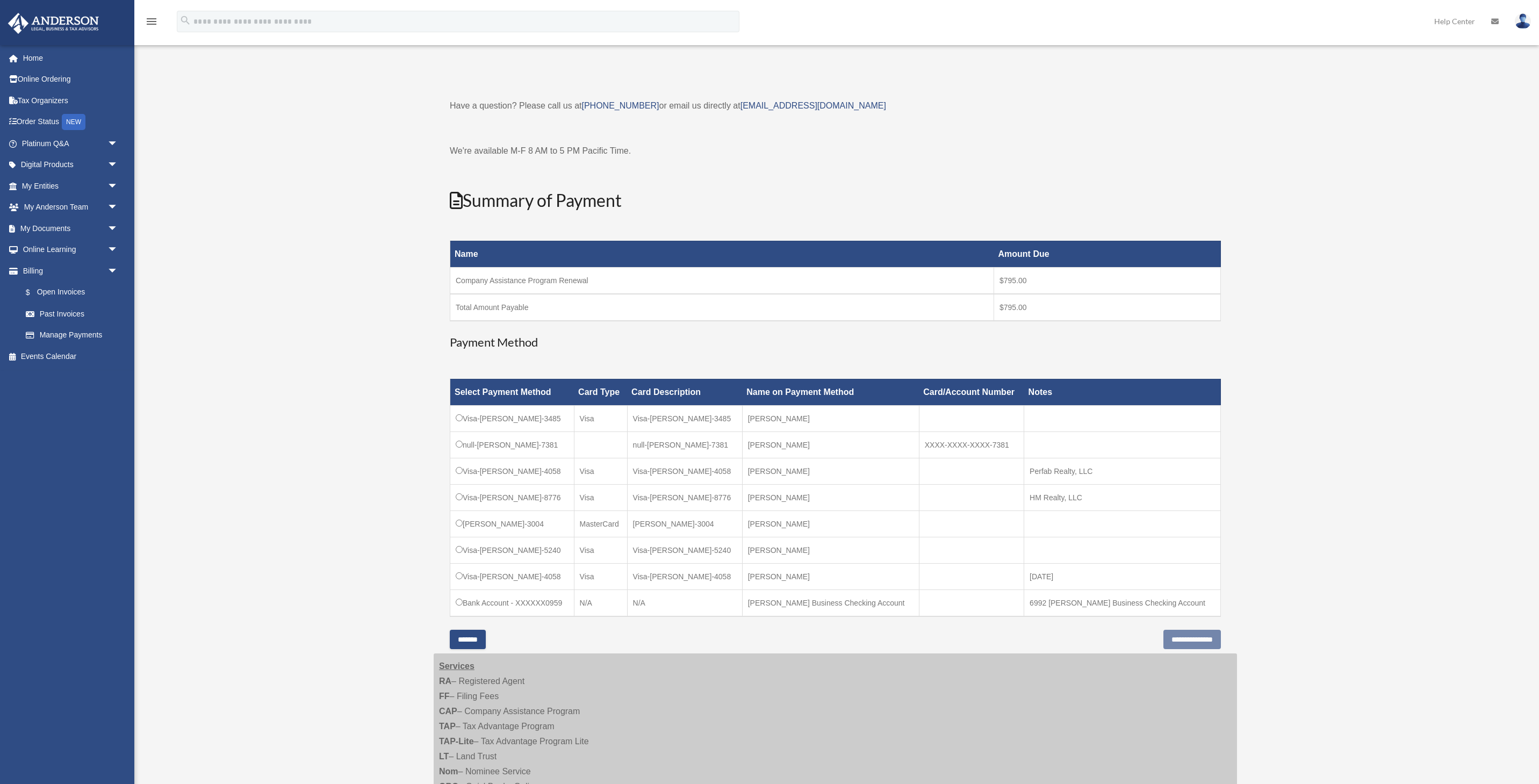
scroll to position [47, 0]
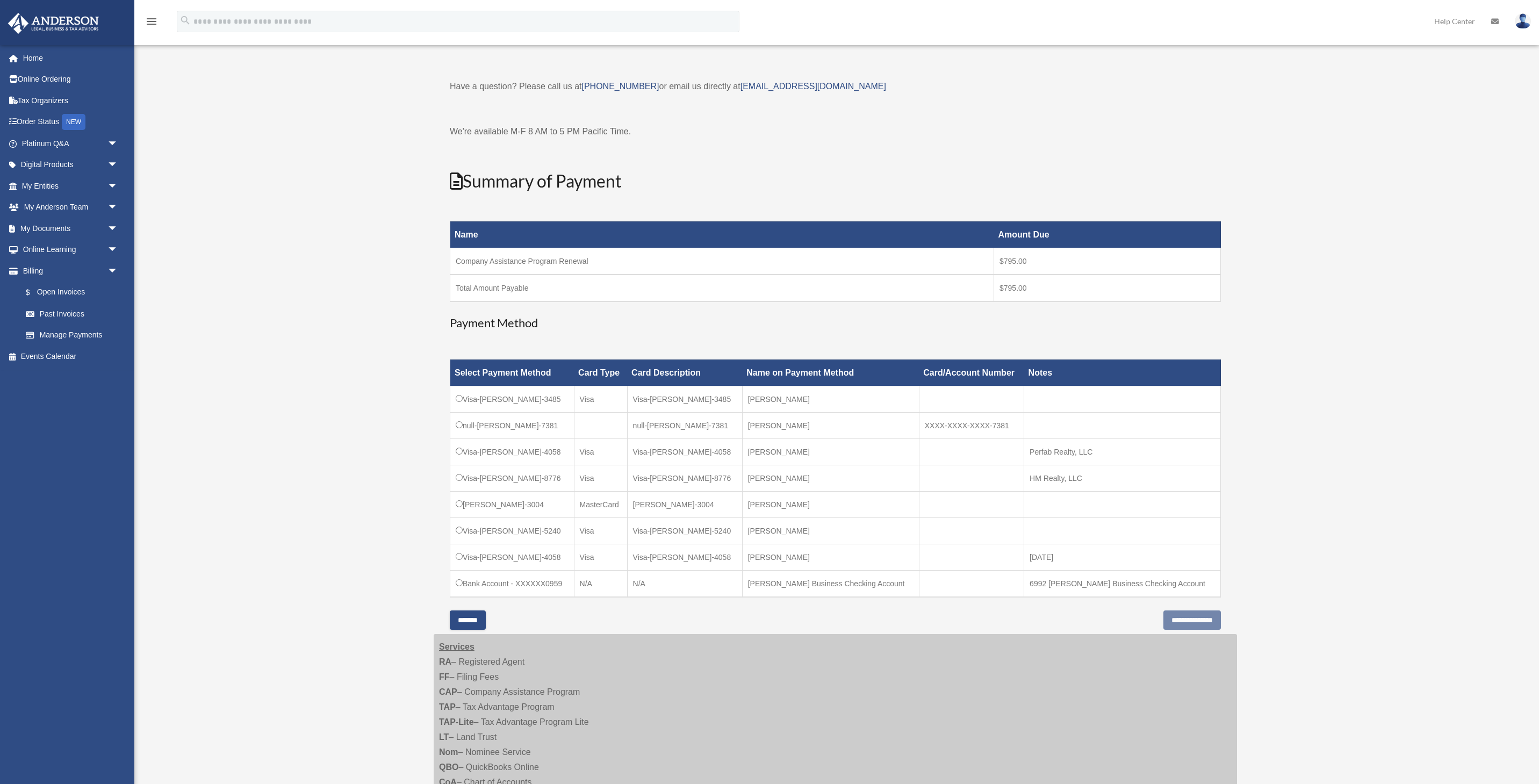
click at [574, 554] on td "Visa-[PERSON_NAME]-4058" at bounding box center [512, 557] width 124 height 26
